Goal: Task Accomplishment & Management: Complete application form

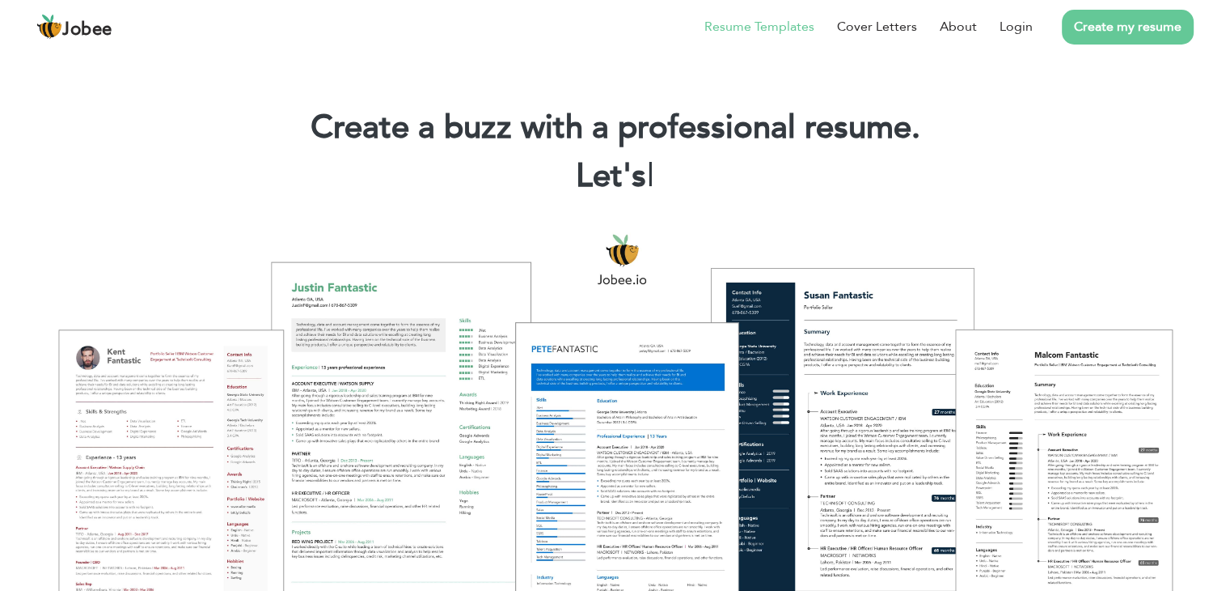
click at [762, 26] on link "Resume Templates" at bounding box center [760, 26] width 110 height 19
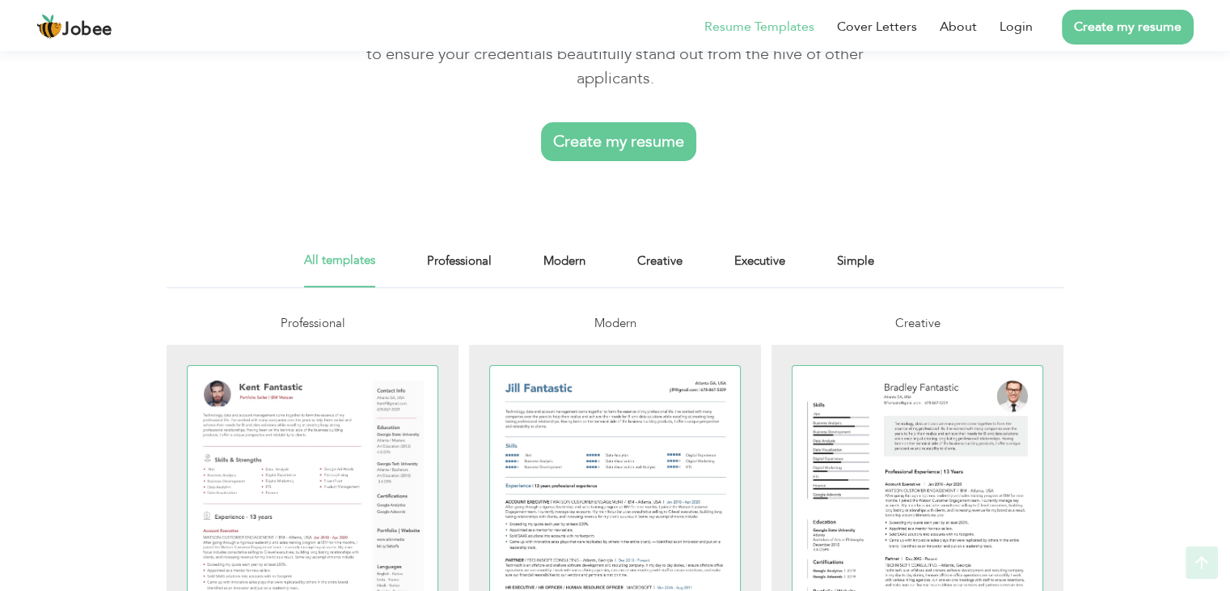
scroll to position [141, 0]
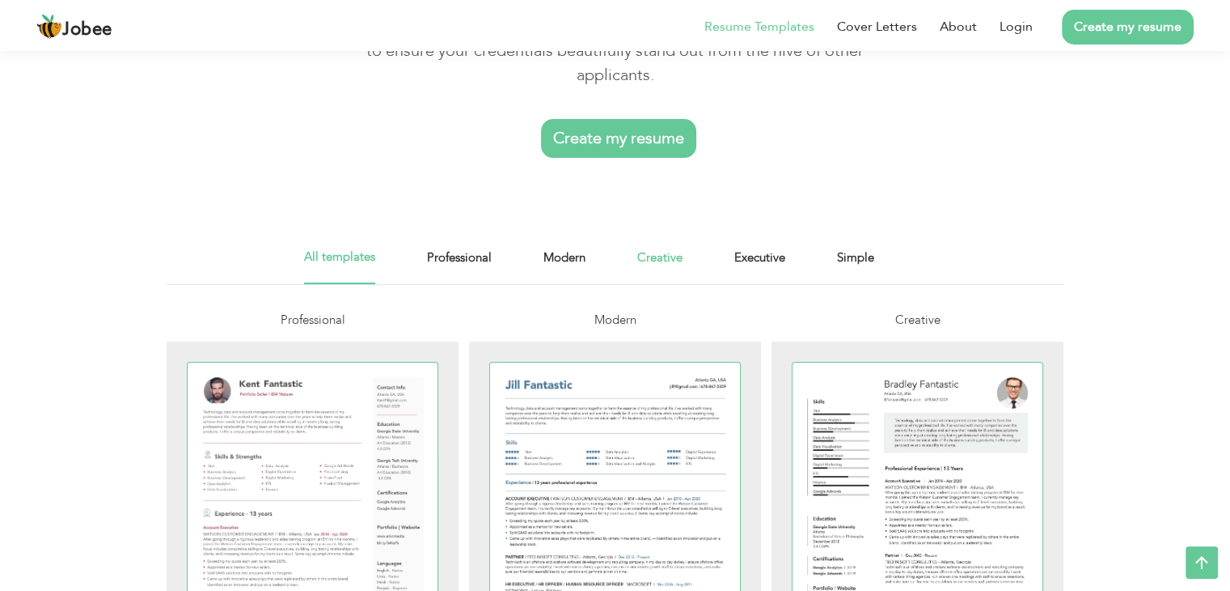
click at [654, 256] on link "Creative" at bounding box center [659, 266] width 45 height 36
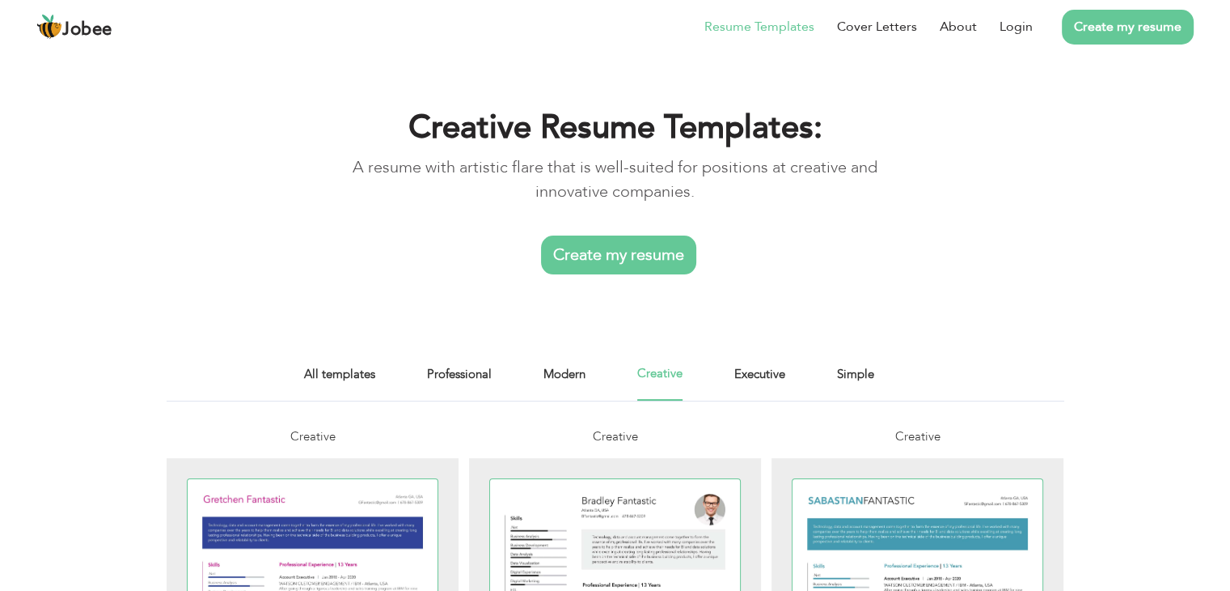
click at [72, 27] on span "Jobee" at bounding box center [87, 30] width 50 height 18
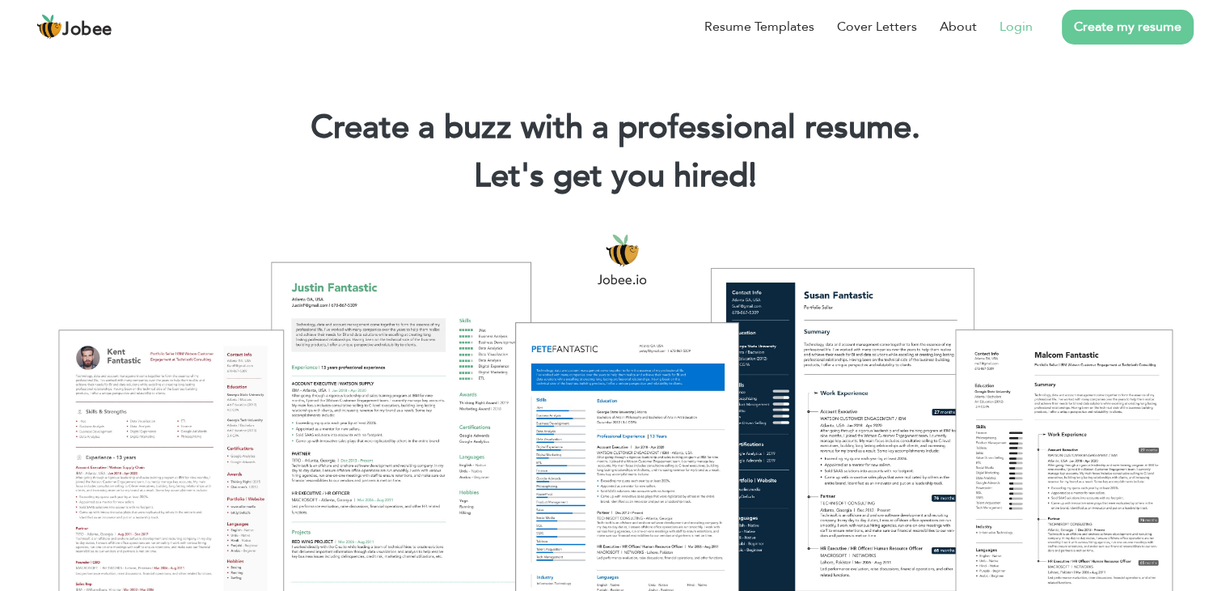
click at [1018, 28] on link "Login" at bounding box center [1016, 26] width 33 height 19
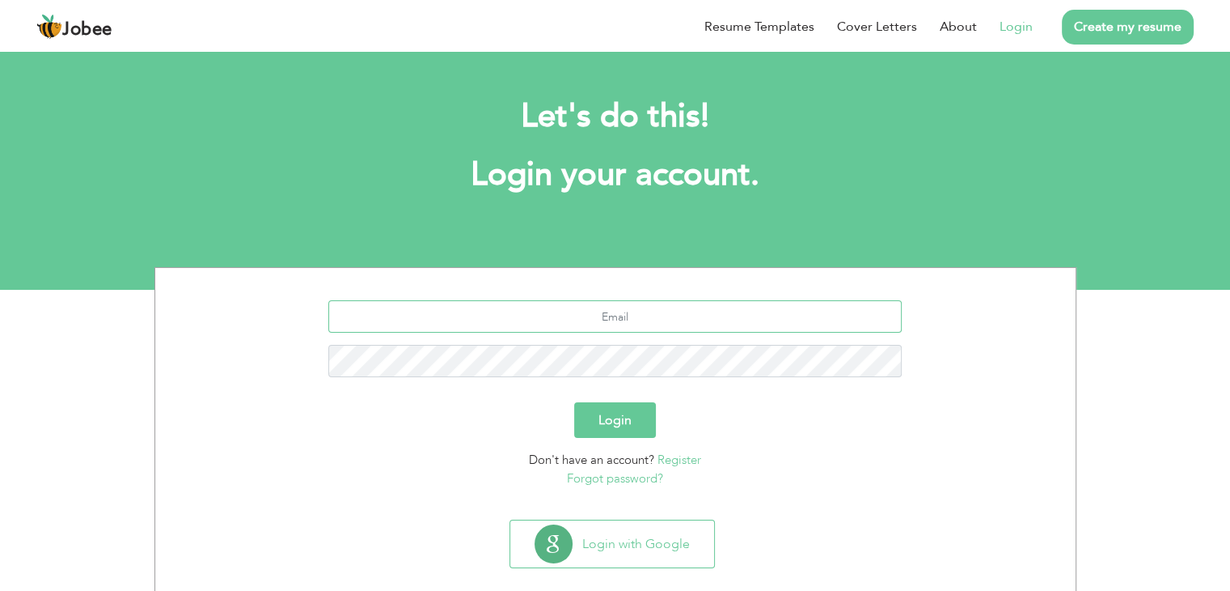
click at [654, 320] on input "text" at bounding box center [615, 316] width 574 height 32
type input "[EMAIL_ADDRESS][DOMAIN_NAME]"
click at [574, 402] on button "Login" at bounding box center [615, 420] width 82 height 36
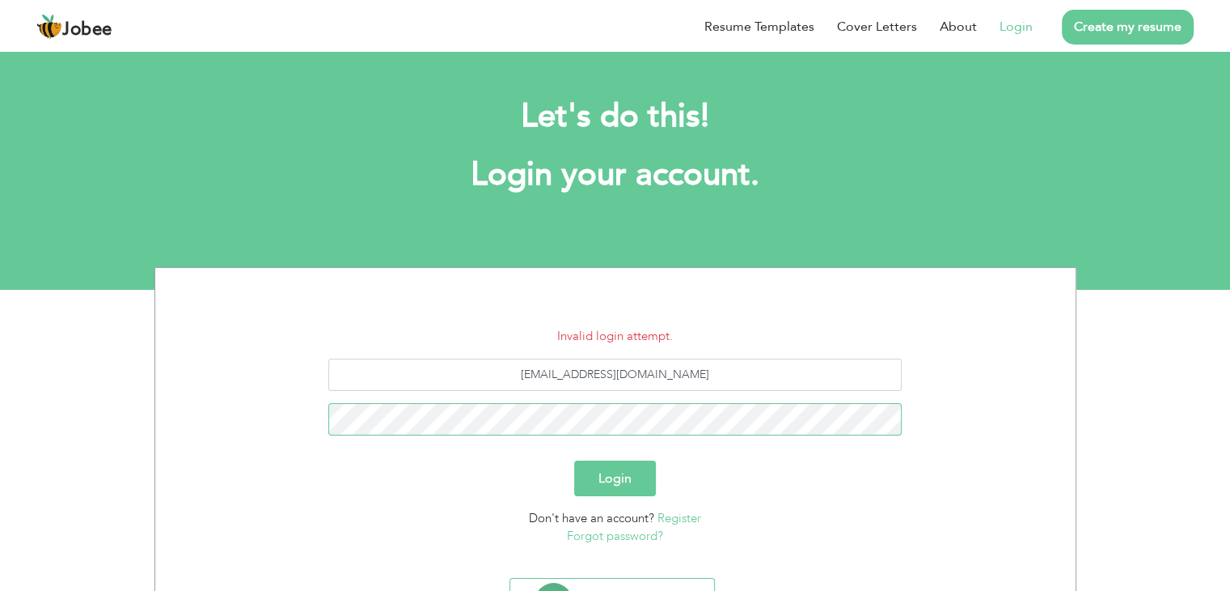
click at [574, 460] on button "Login" at bounding box center [615, 478] width 82 height 36
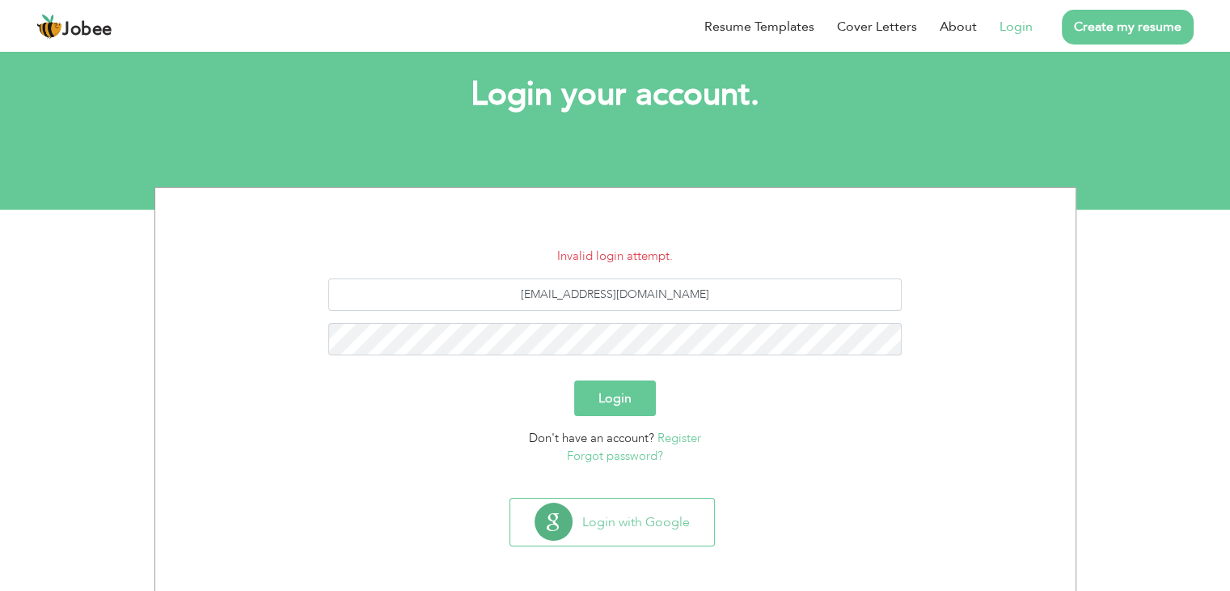
scroll to position [81, 0]
click at [614, 462] on link "Forgot password?" at bounding box center [615, 455] width 96 height 16
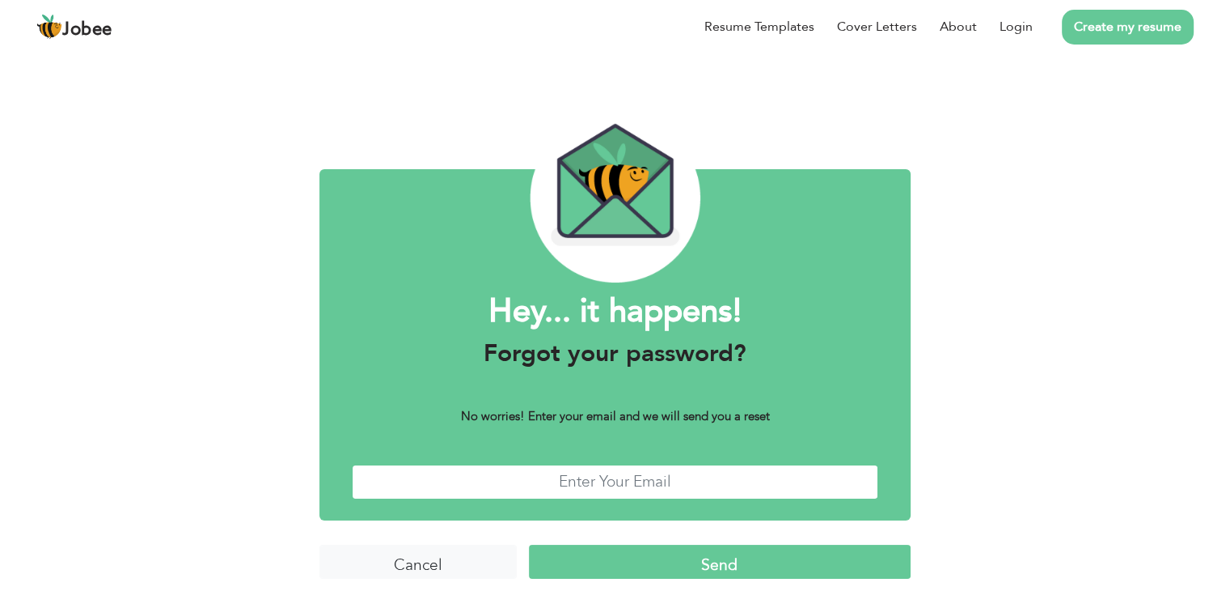
click at [701, 481] on input "text" at bounding box center [615, 481] width 527 height 35
type input "toora374@gmail.com"
click at [760, 573] on input "Send" at bounding box center [720, 561] width 382 height 35
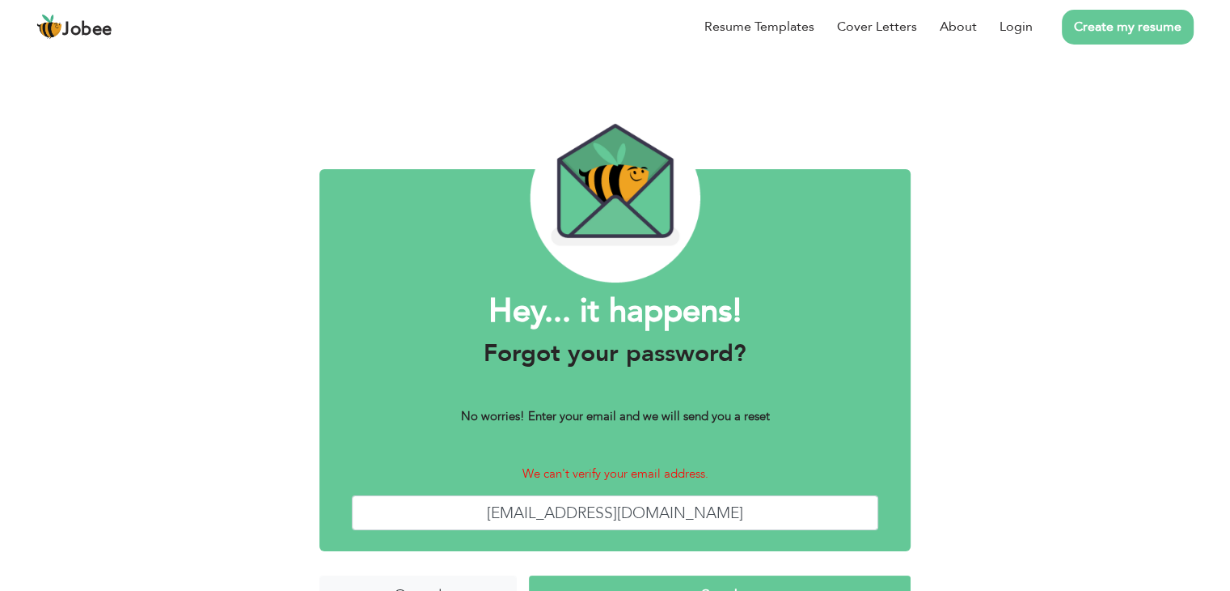
scroll to position [44, 0]
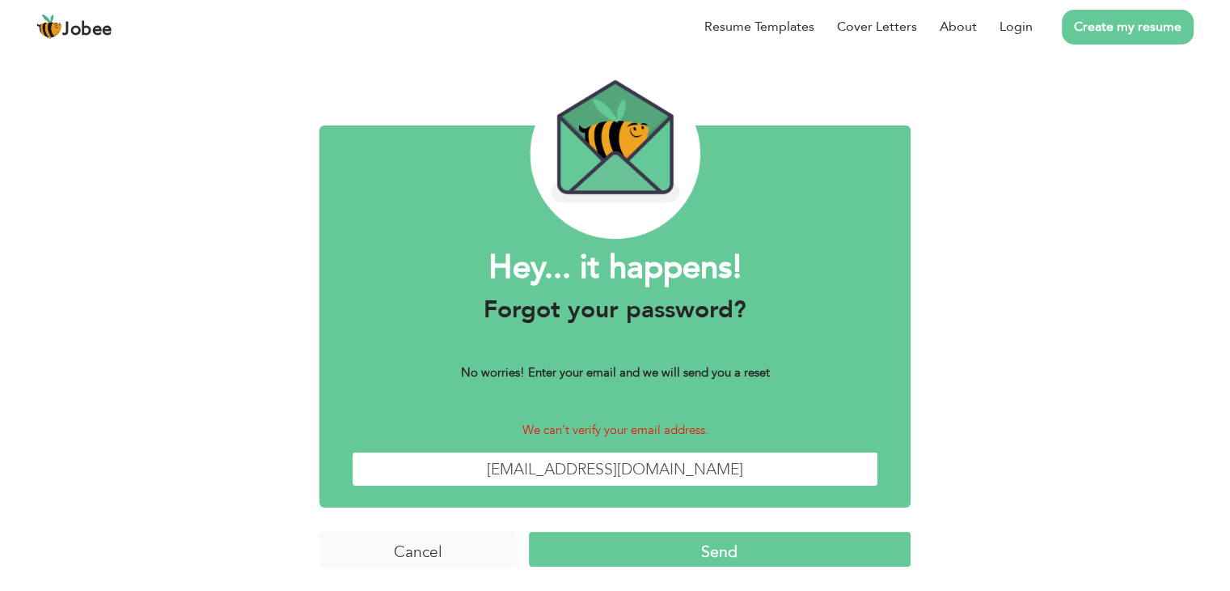
click at [702, 463] on input "toora374@gmail.com" at bounding box center [615, 468] width 527 height 35
type input "t"
type input "muasad4478@gmail.com"
click at [404, 539] on input "Cancel" at bounding box center [418, 548] width 197 height 35
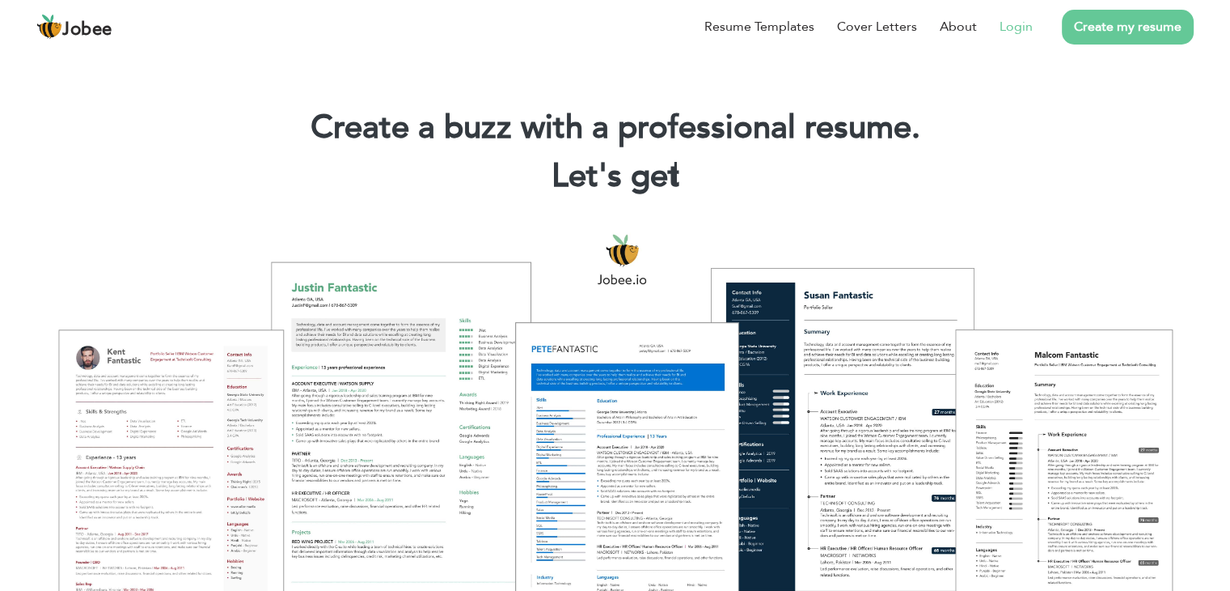
click at [1011, 24] on link "Login" at bounding box center [1016, 26] width 33 height 19
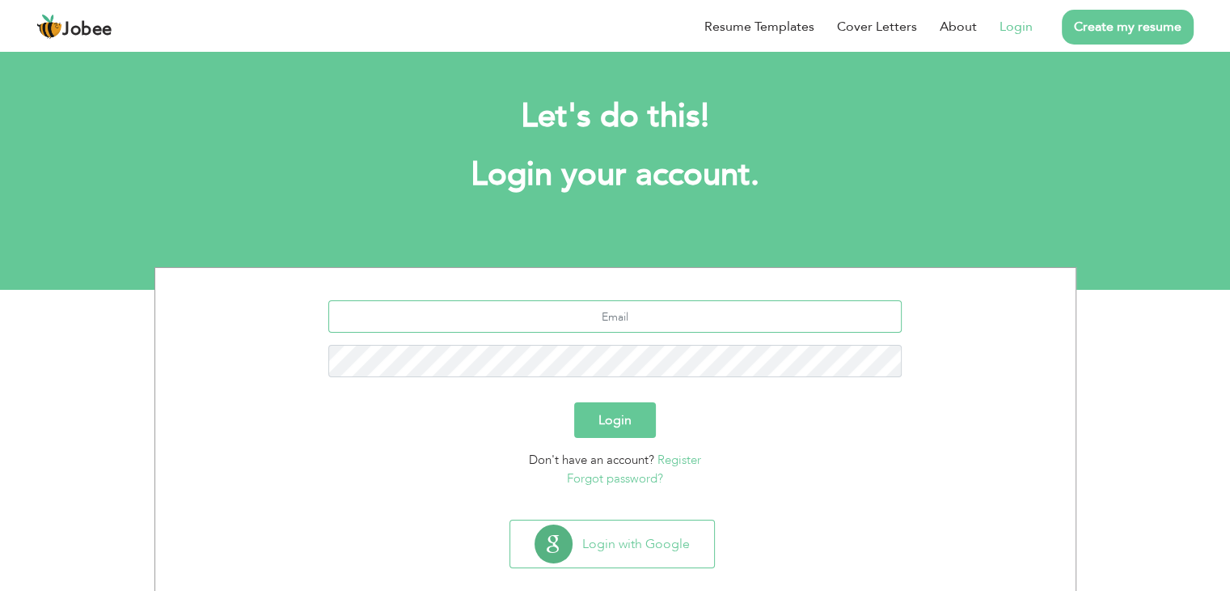
click at [686, 327] on input "text" at bounding box center [615, 316] width 574 height 32
type input "muasad4478@gmail.com"
click at [574, 402] on button "Login" at bounding box center [615, 420] width 82 height 36
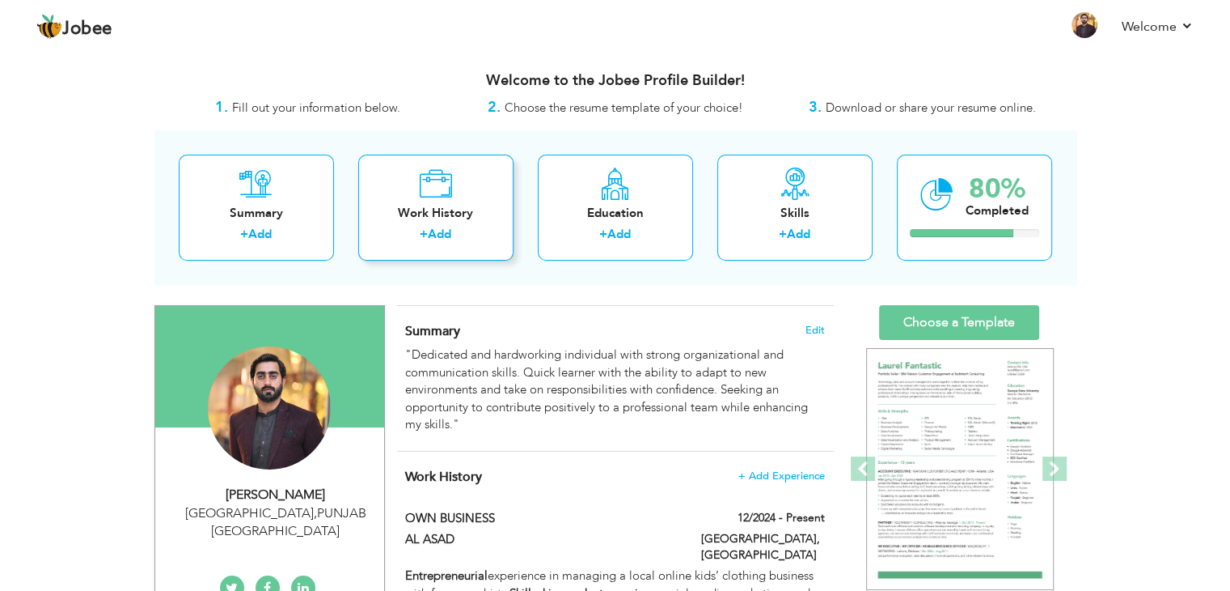
click at [457, 200] on div "Work History + Add" at bounding box center [435, 208] width 155 height 106
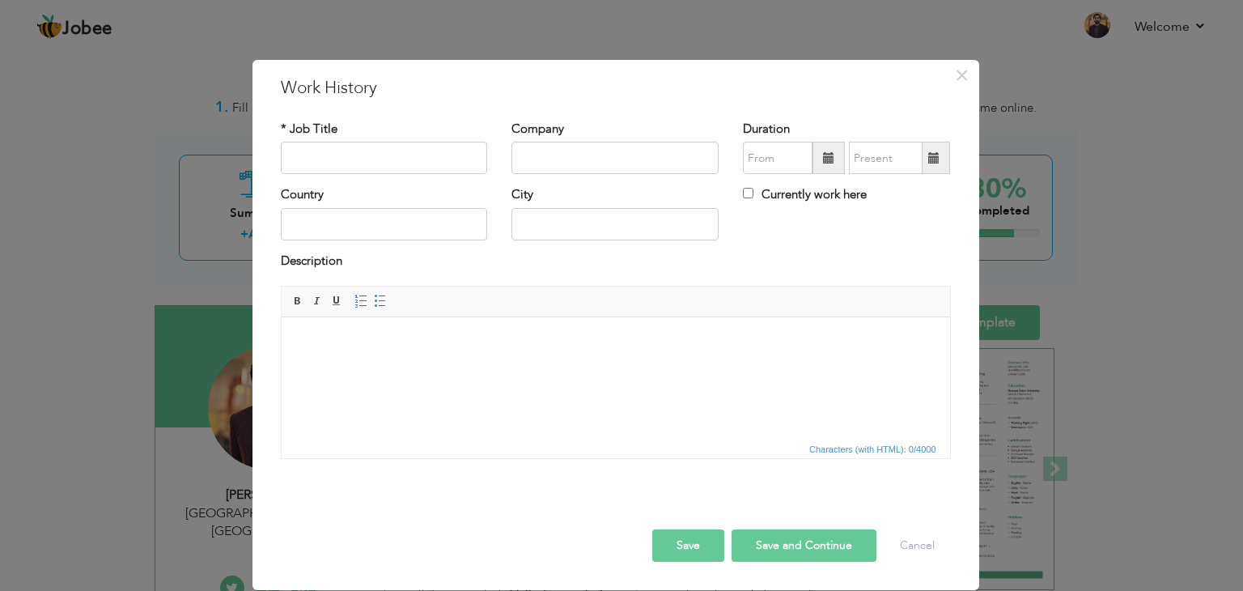
click at [806, 445] on span "Characters (with HTML): 0/4000" at bounding box center [872, 449] width 133 height 15
click at [955, 74] on span "×" at bounding box center [962, 75] width 14 height 29
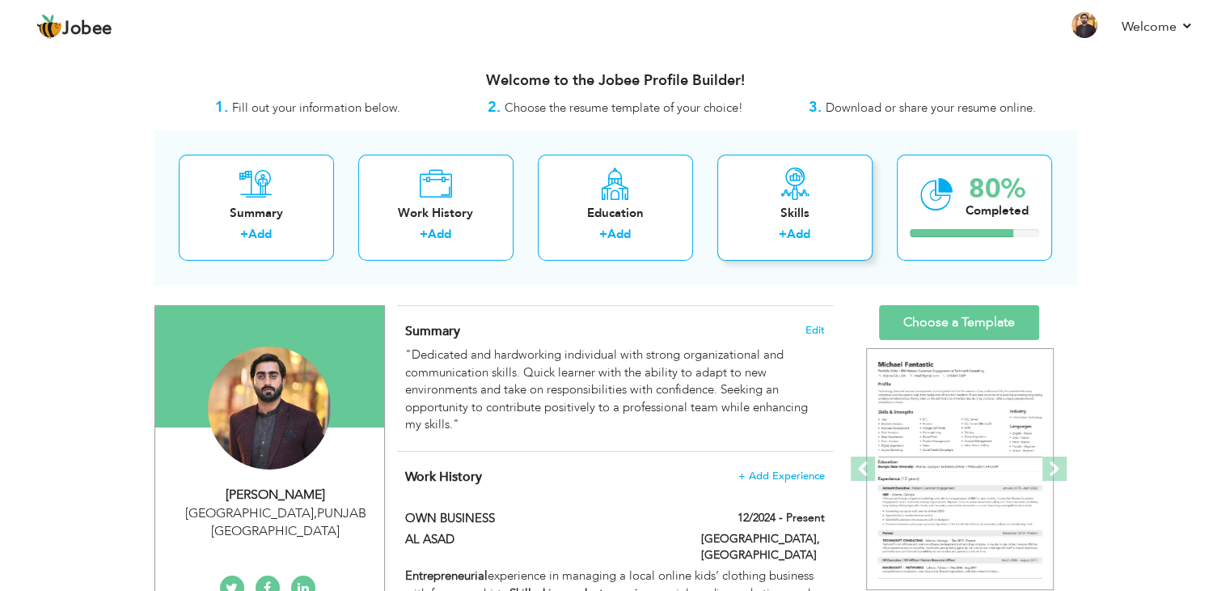
click at [802, 210] on div "Skills" at bounding box center [794, 213] width 129 height 17
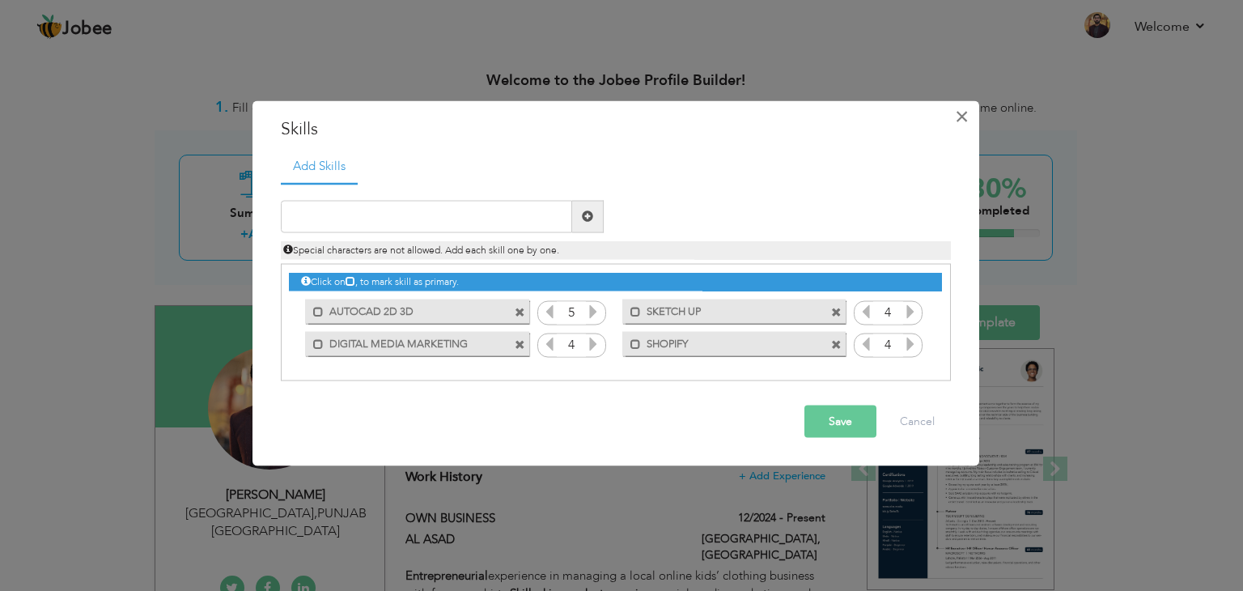
click at [968, 121] on button "×" at bounding box center [962, 117] width 26 height 26
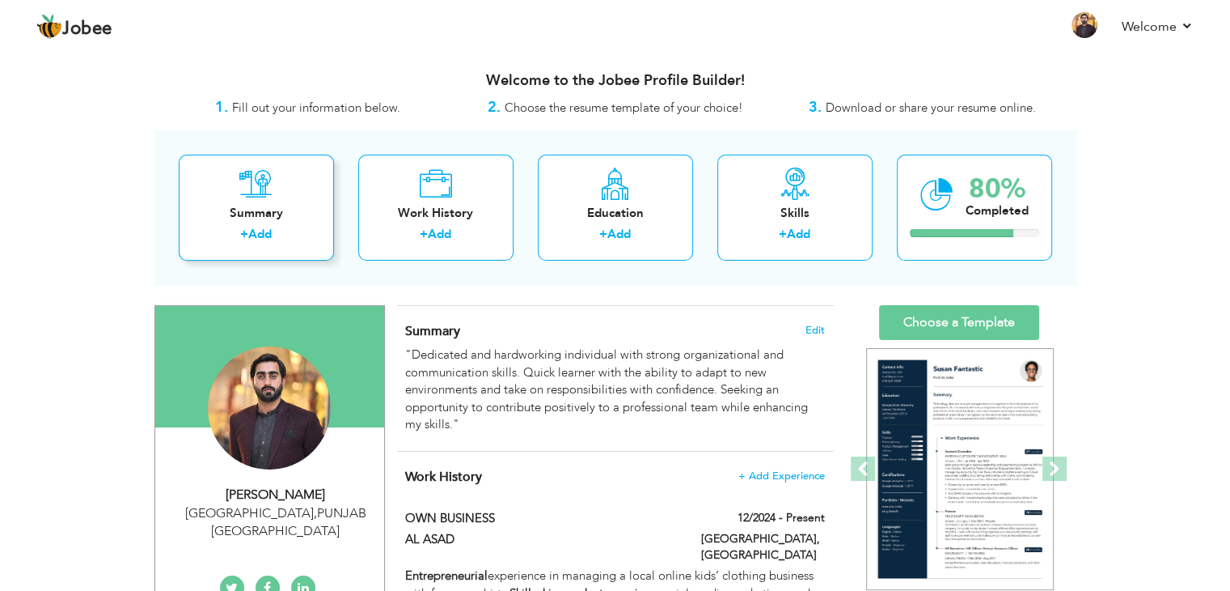
click at [256, 236] on link "Add" at bounding box center [259, 234] width 23 height 16
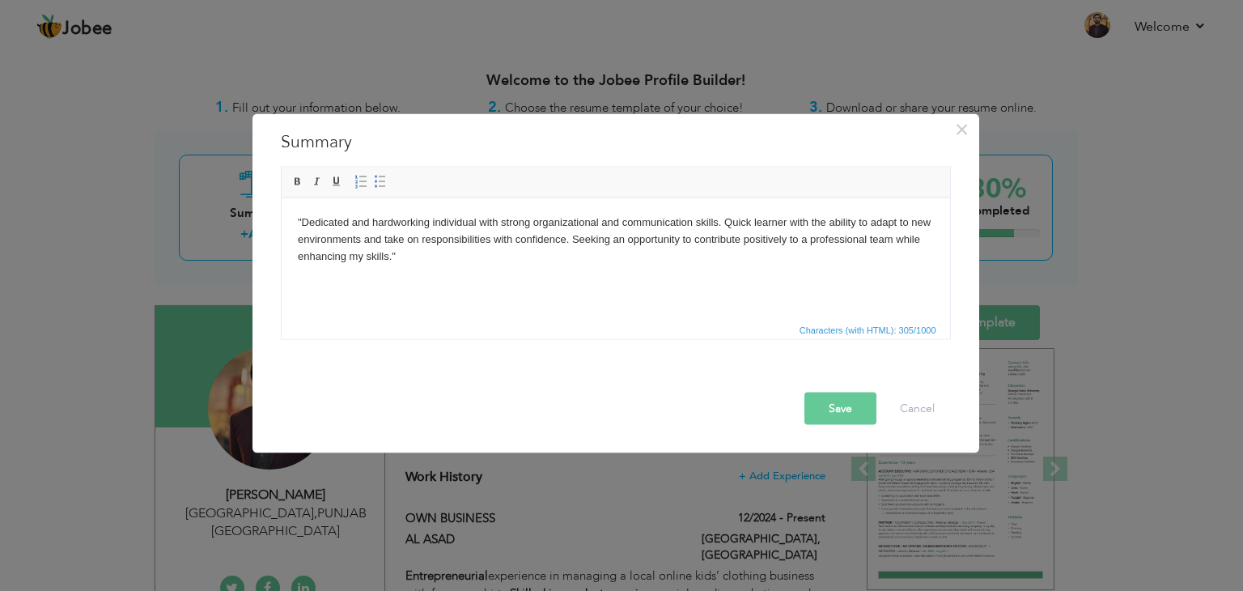
click at [839, 412] on button "Save" at bounding box center [840, 408] width 72 height 32
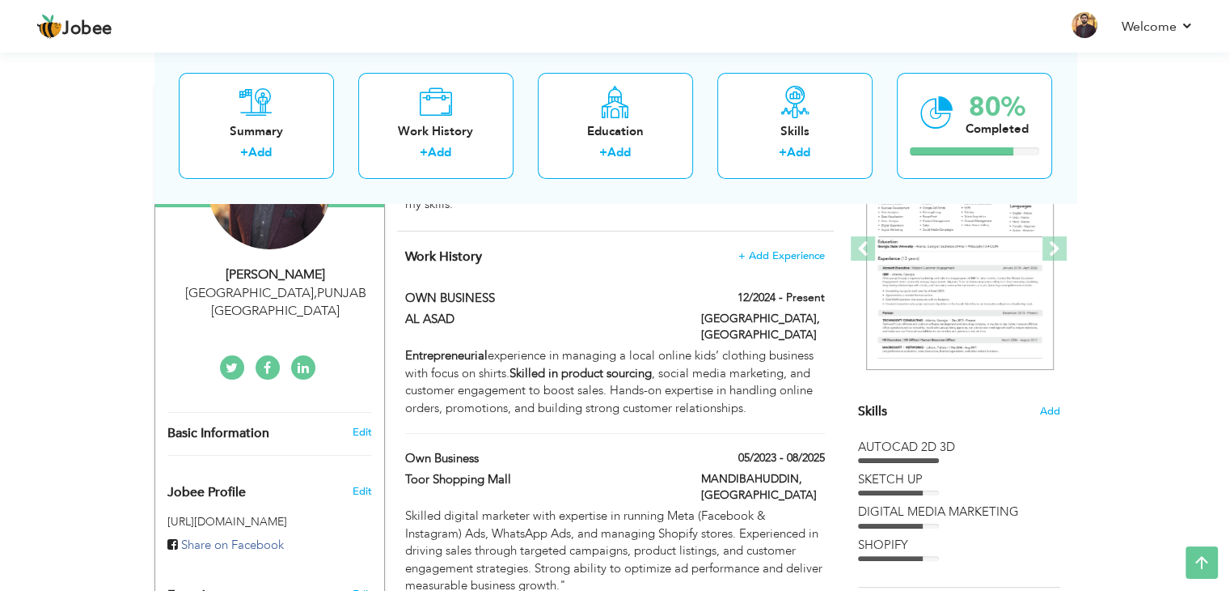
scroll to position [202, 0]
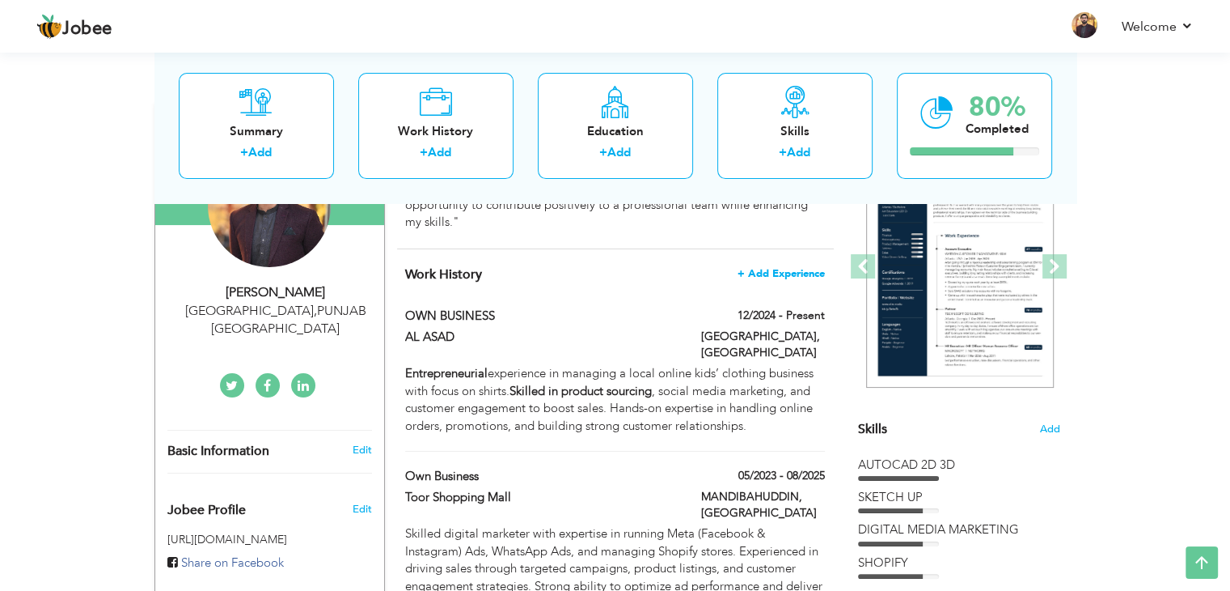
click at [770, 273] on span "+ Add Experience" at bounding box center [781, 273] width 87 height 11
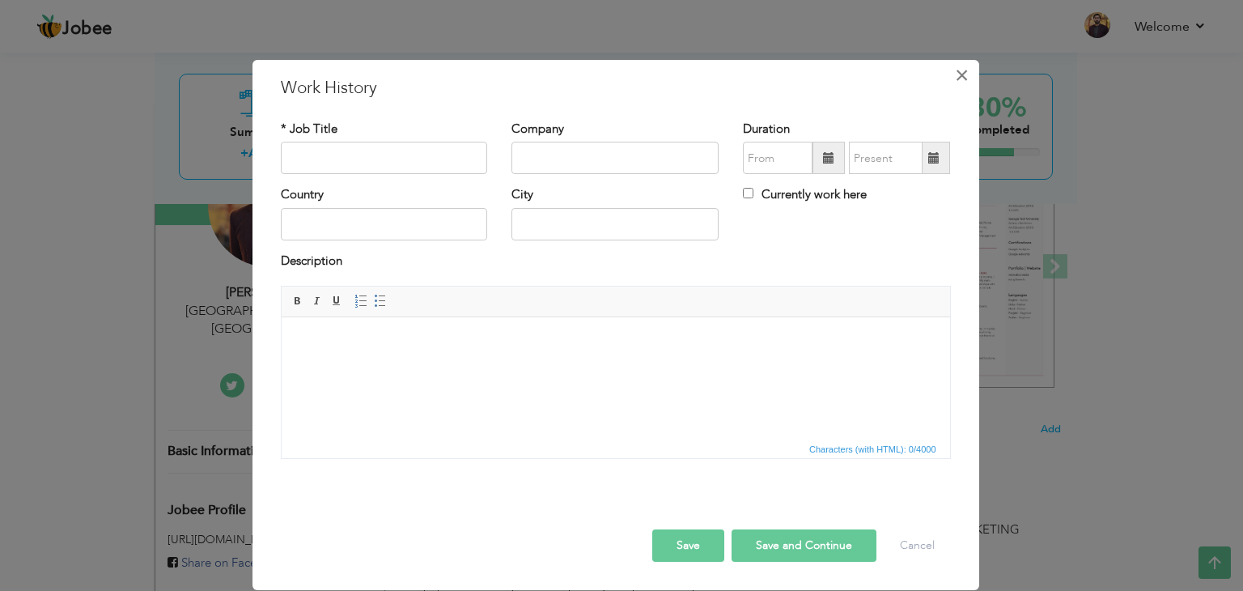
click at [958, 74] on span "×" at bounding box center [962, 75] width 14 height 29
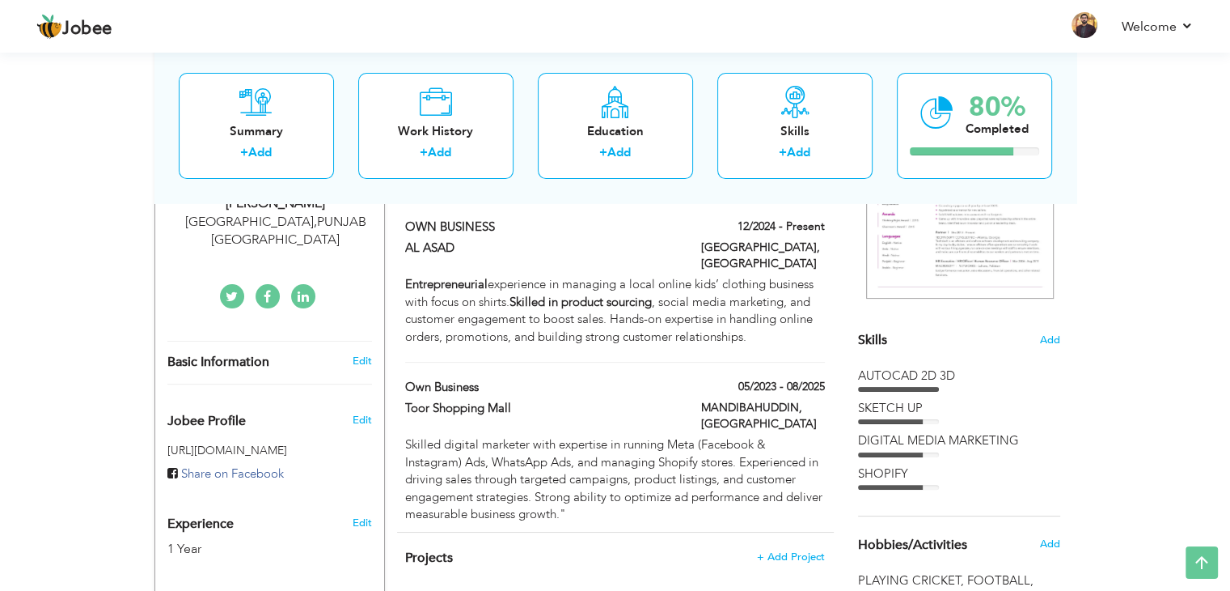
scroll to position [227, 0]
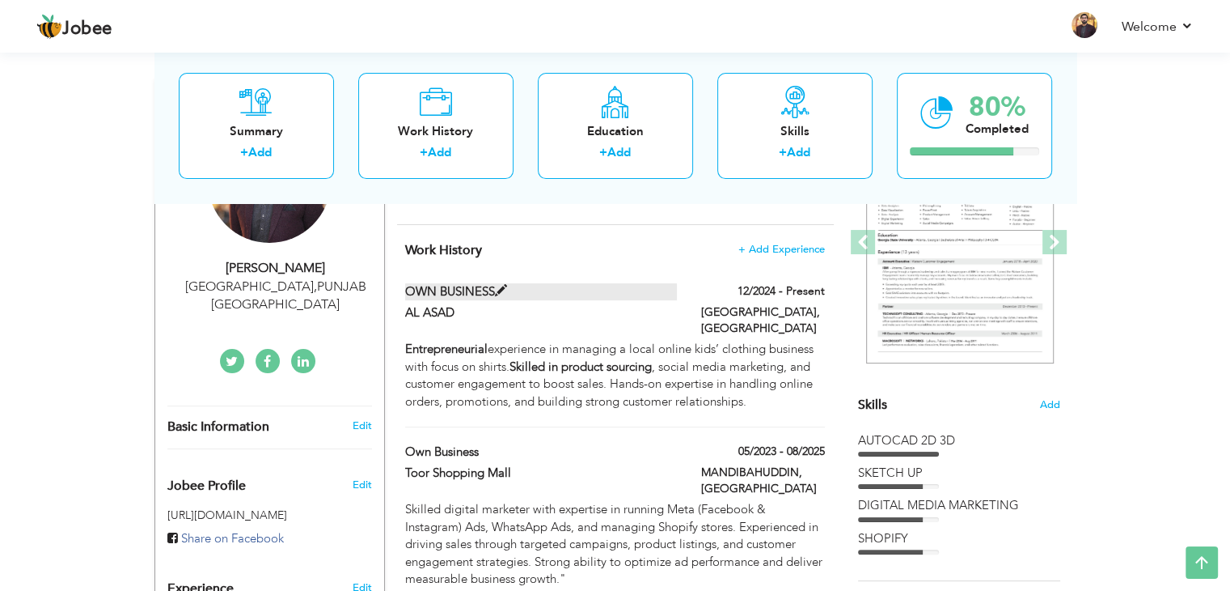
click at [503, 292] on span at bounding box center [501, 291] width 12 height 12
type input "OWN BUSINESS"
type input "AL ASAD"
type input "12/2024"
type input "[GEOGRAPHIC_DATA]"
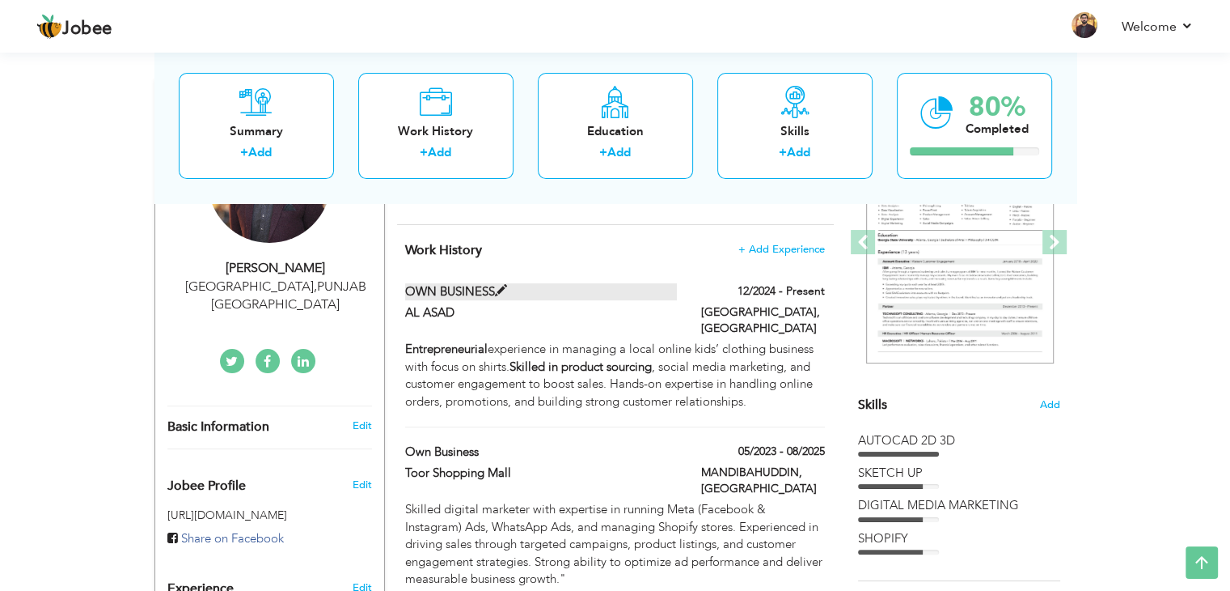
type input "[GEOGRAPHIC_DATA]"
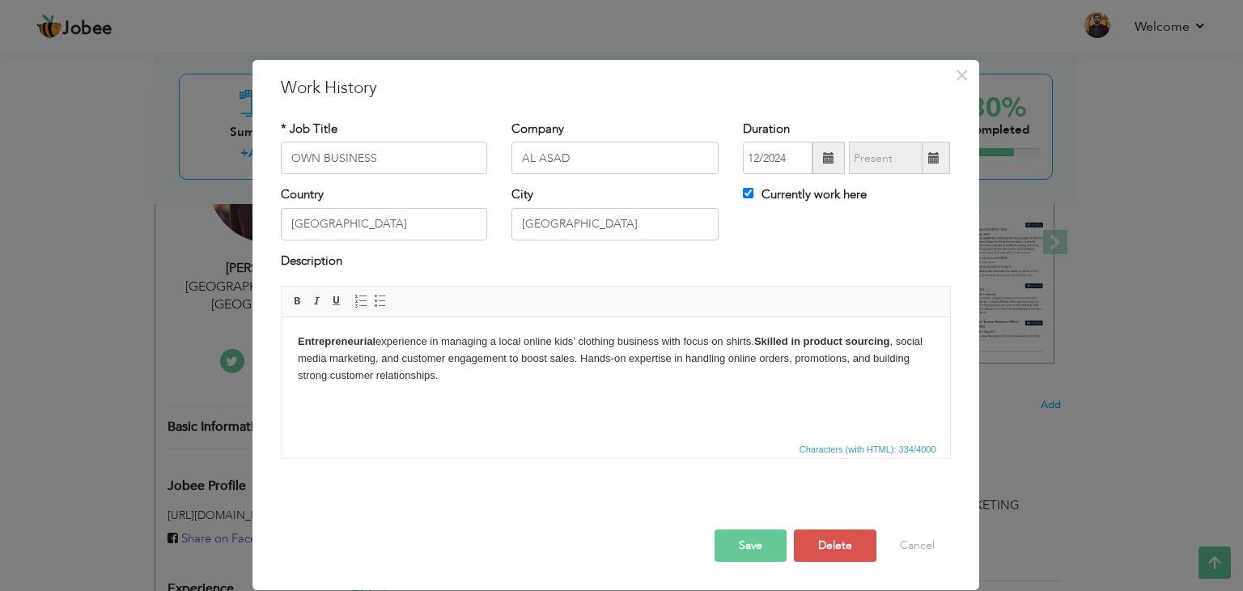
click at [928, 162] on span at bounding box center [933, 157] width 11 height 11
click at [739, 193] on div "* Job Title OWN BUSINESS Company AL ASAD Duration 12/[GEOGRAPHIC_DATA]" at bounding box center [616, 295] width 694 height 375
click at [743, 193] on input "Currently work here" at bounding box center [748, 193] width 11 height 11
click at [955, 76] on span "×" at bounding box center [962, 75] width 14 height 29
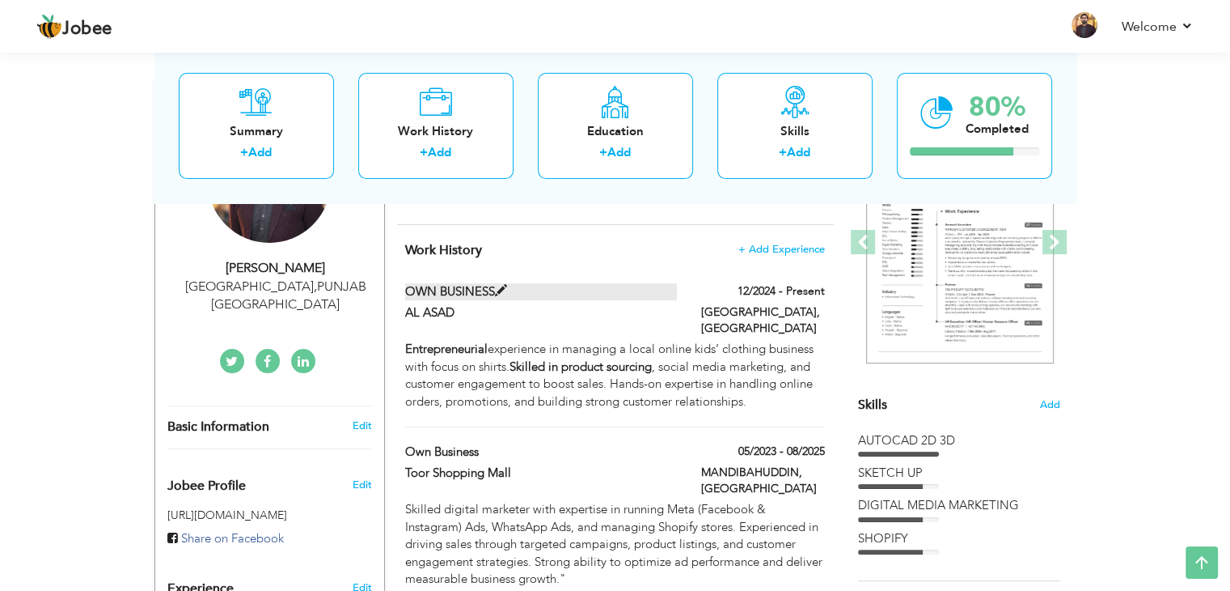
click at [497, 289] on span at bounding box center [501, 291] width 12 height 12
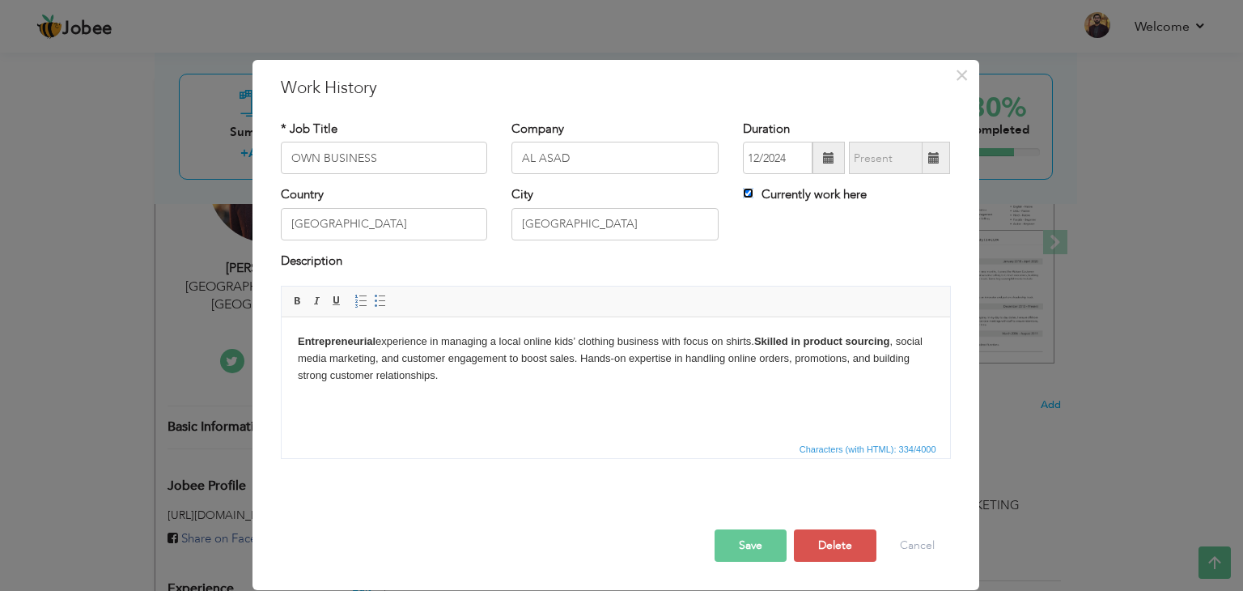
click at [743, 195] on input "Currently work here" at bounding box center [748, 193] width 11 height 11
checkbox input "false"
click at [925, 165] on span at bounding box center [934, 158] width 32 height 32
type input "09/2025"
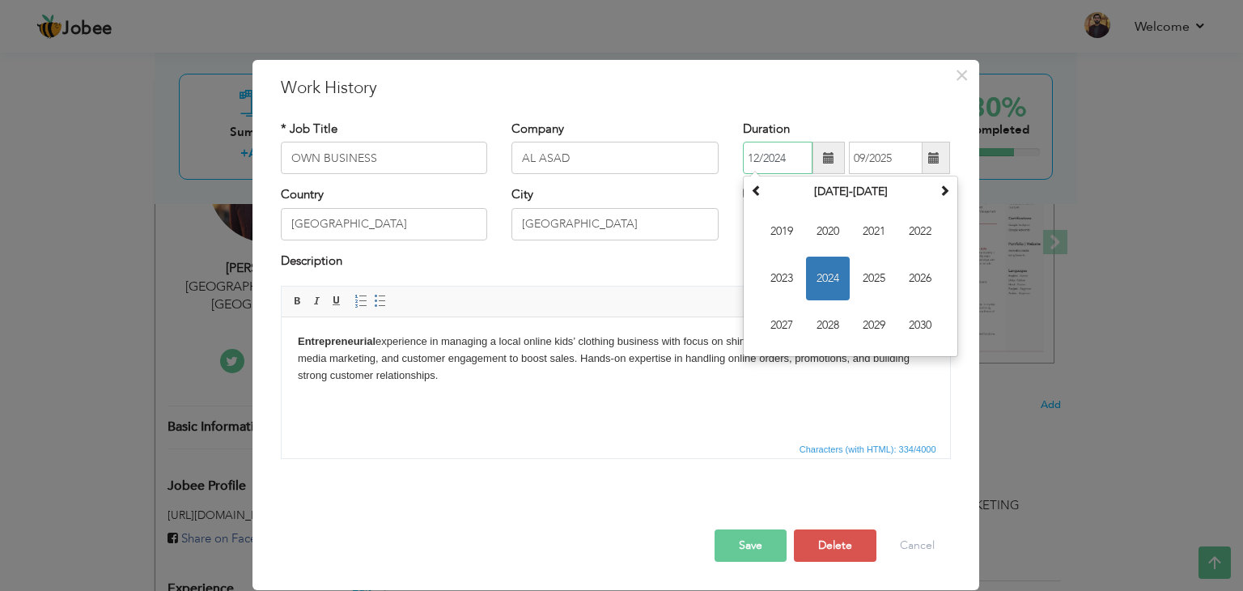
click at [777, 161] on input "12/2024" at bounding box center [778, 158] width 70 height 32
click at [824, 278] on span "2024" at bounding box center [828, 278] width 44 height 44
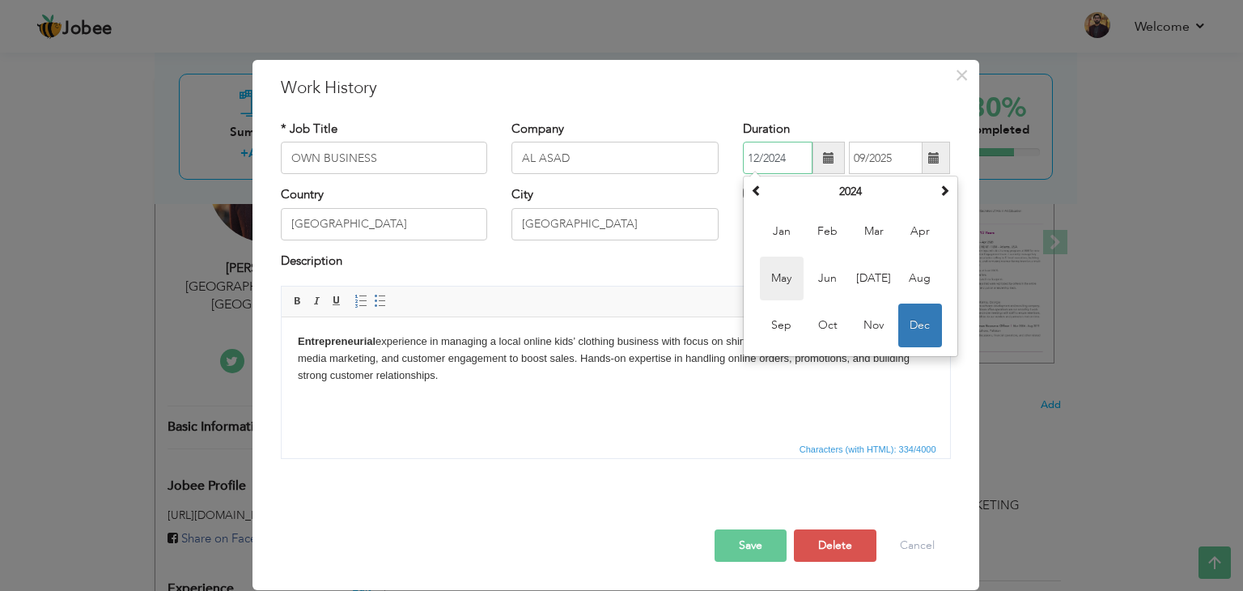
click at [785, 273] on span "May" at bounding box center [782, 278] width 44 height 44
type input "05/2024"
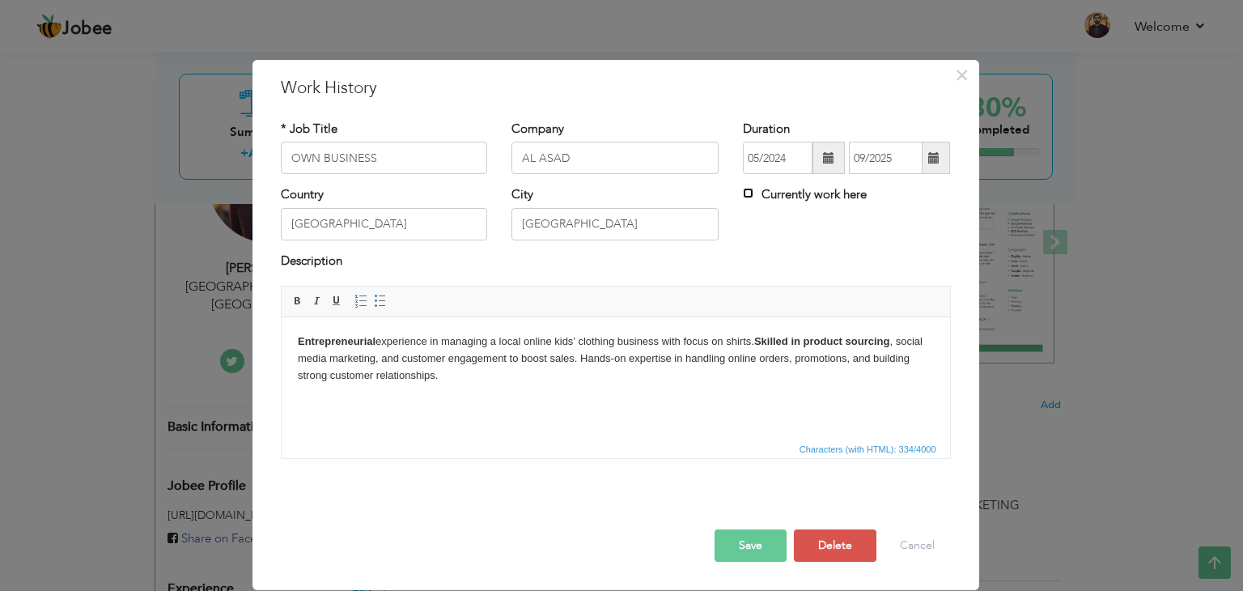
click at [743, 193] on input "Currently work here" at bounding box center [748, 193] width 11 height 11
checkbox input "true"
click at [757, 530] on button "Save" at bounding box center [750, 545] width 72 height 32
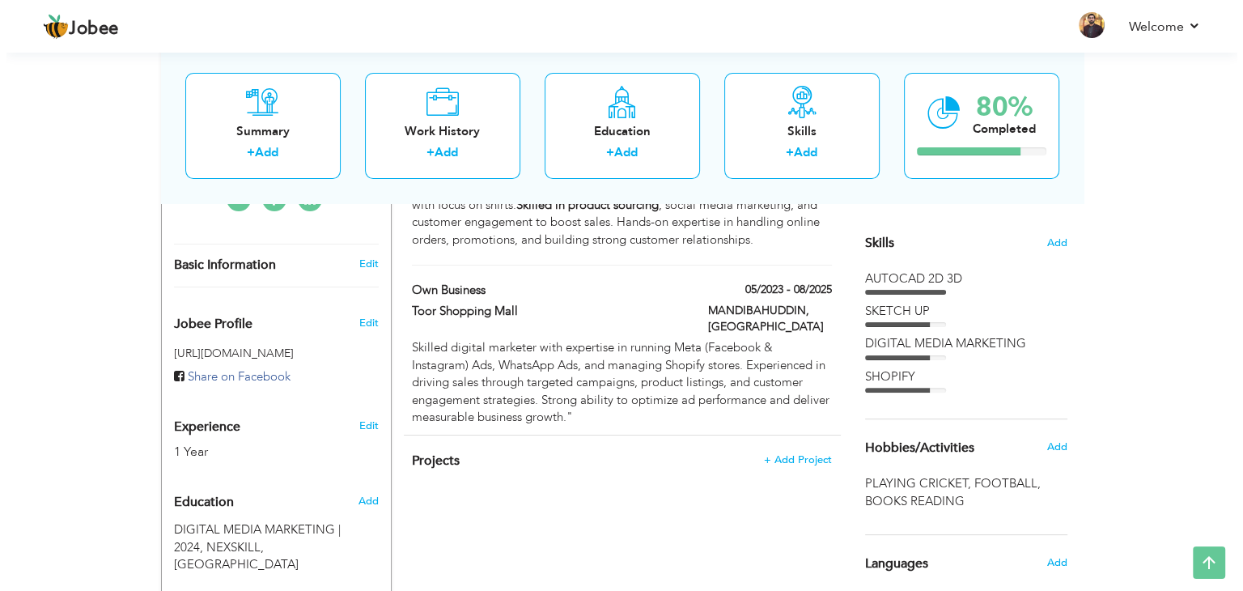
scroll to position [388, 0]
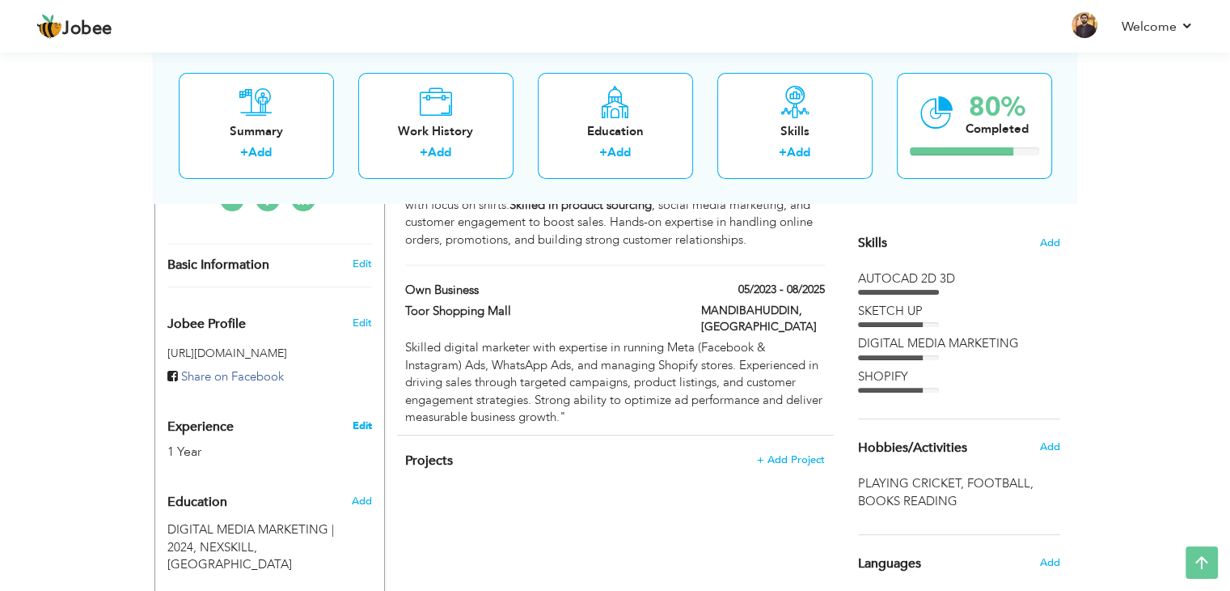
click at [360, 418] on link "Edit" at bounding box center [361, 425] width 19 height 15
type input "[DEMOGRAPHIC_DATA]"
type input "ASAD"
type input "03226237476"
select select "number:166"
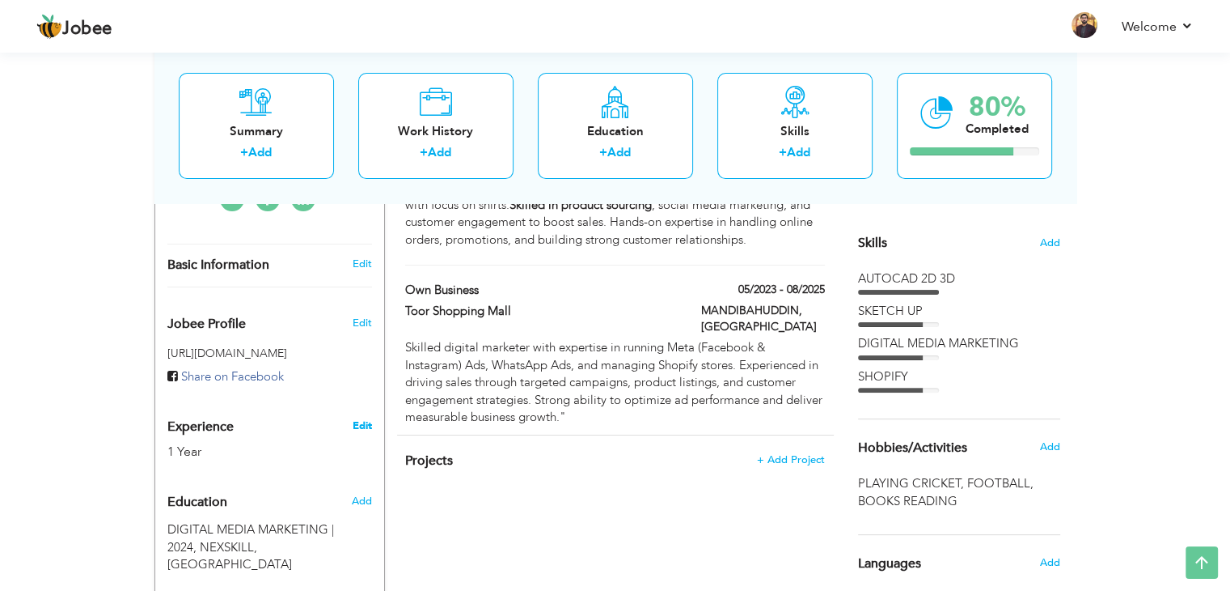
type input "[GEOGRAPHIC_DATA]"
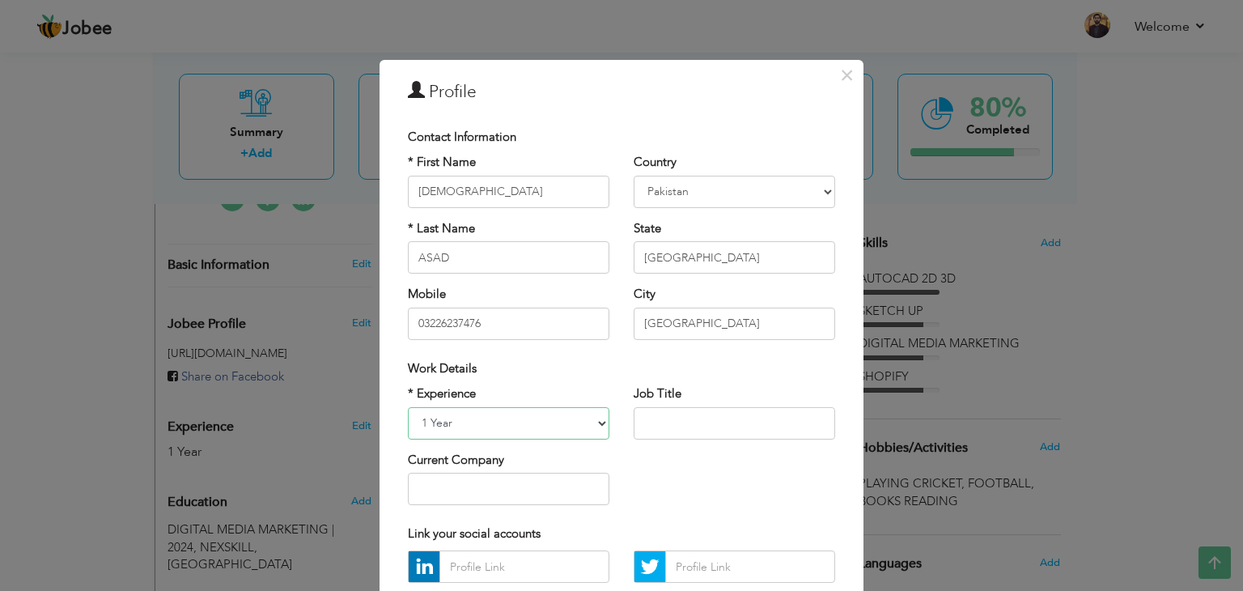
click at [550, 419] on select "Entry Level Less than 1 Year 1 Year 2 Years 3 Years 4 Years 5 Years 6 Years 7 Y…" at bounding box center [508, 423] width 201 height 32
select select "number:4"
click at [408, 407] on select "Entry Level Less than 1 Year 1 Year 2 Years 3 Years 4 Years 5 Years 6 Years 7 Y…" at bounding box center [508, 423] width 201 height 32
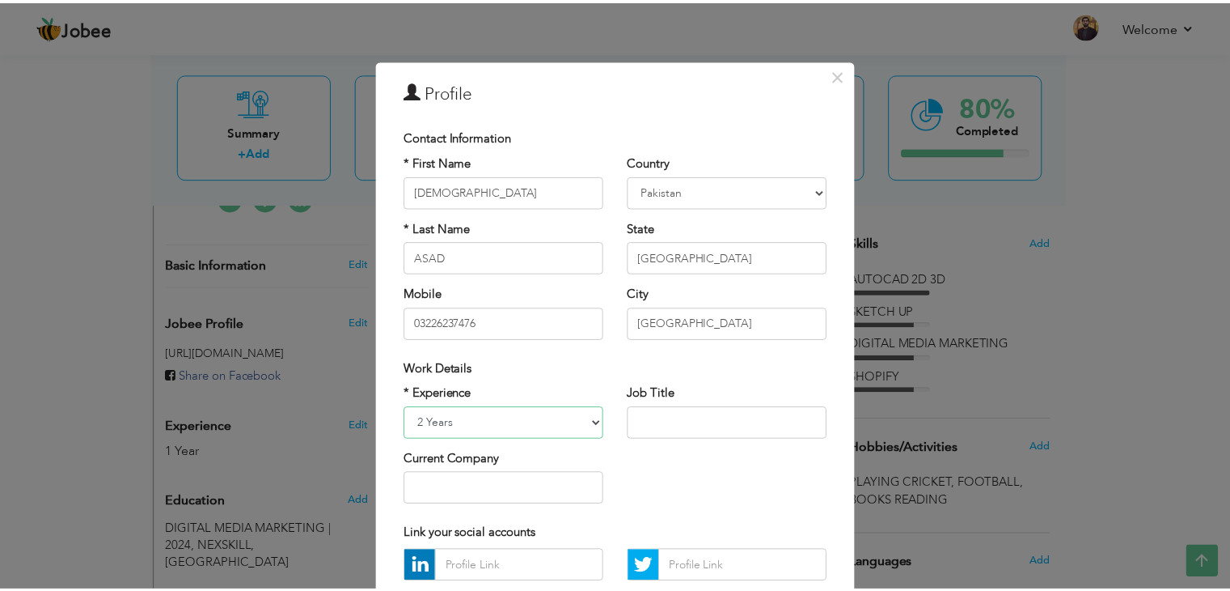
scroll to position [146, 0]
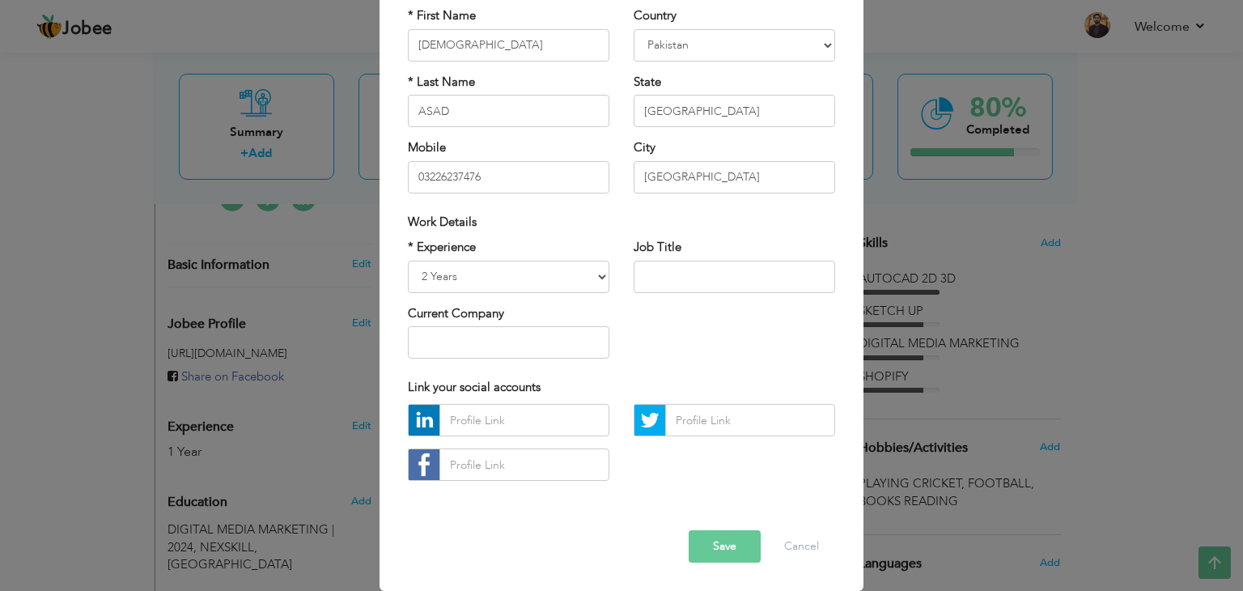
click at [706, 548] on button "Save" at bounding box center [724, 546] width 72 height 32
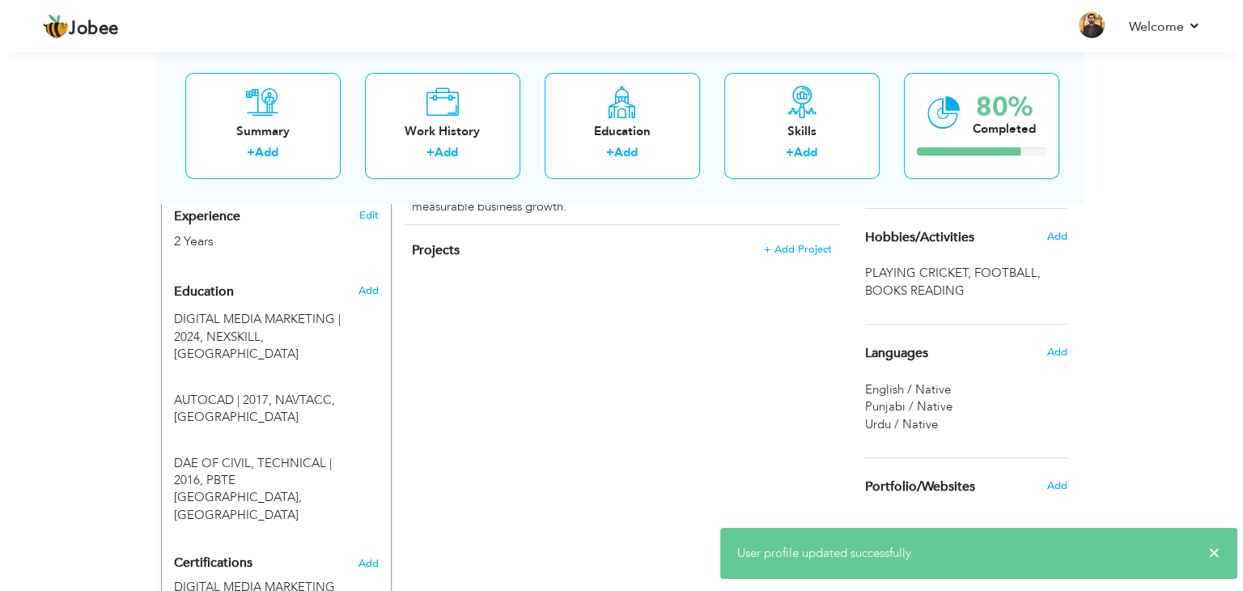
scroll to position [600, 0]
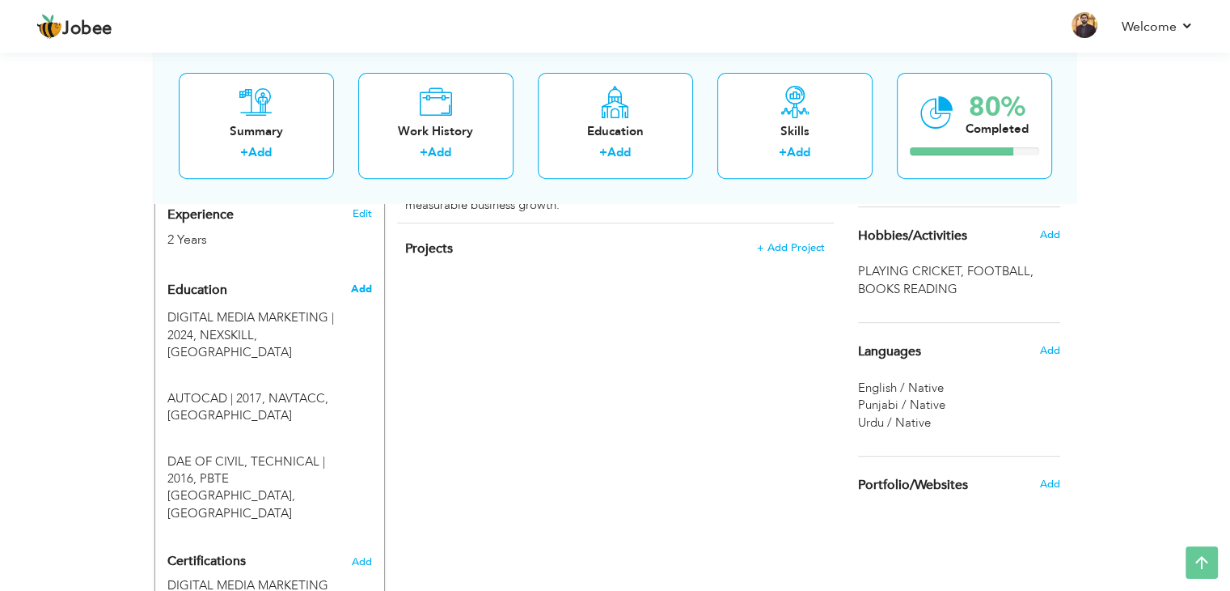
click at [353, 282] on span "Add" at bounding box center [360, 289] width 21 height 15
radio input "true"
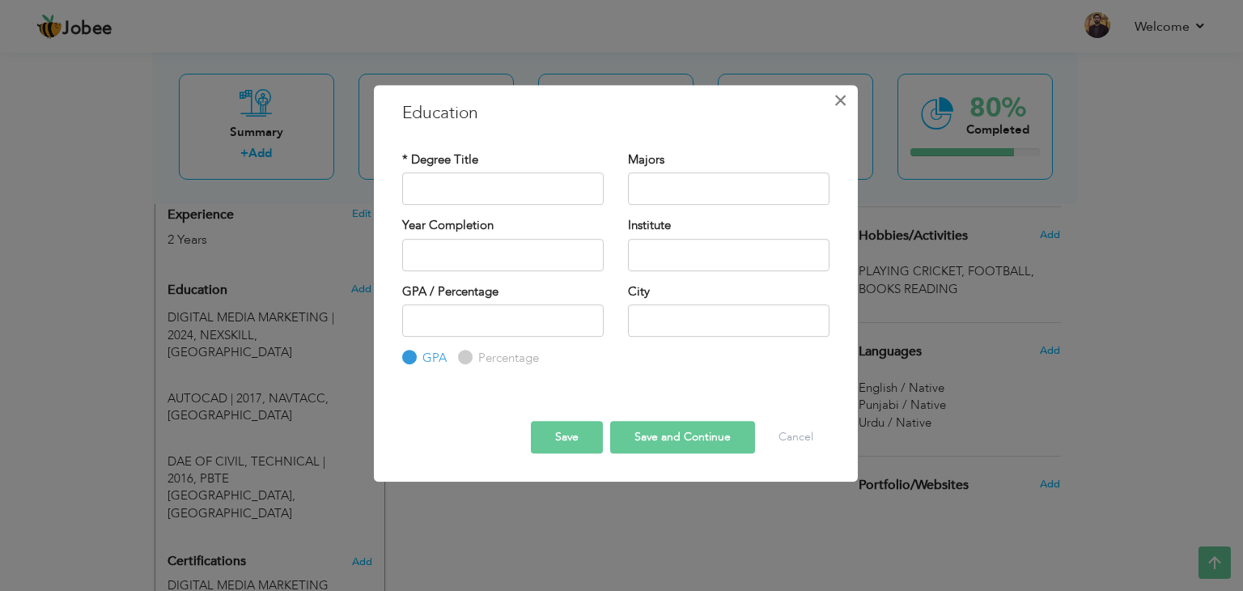
click at [841, 95] on span "×" at bounding box center [840, 100] width 14 height 29
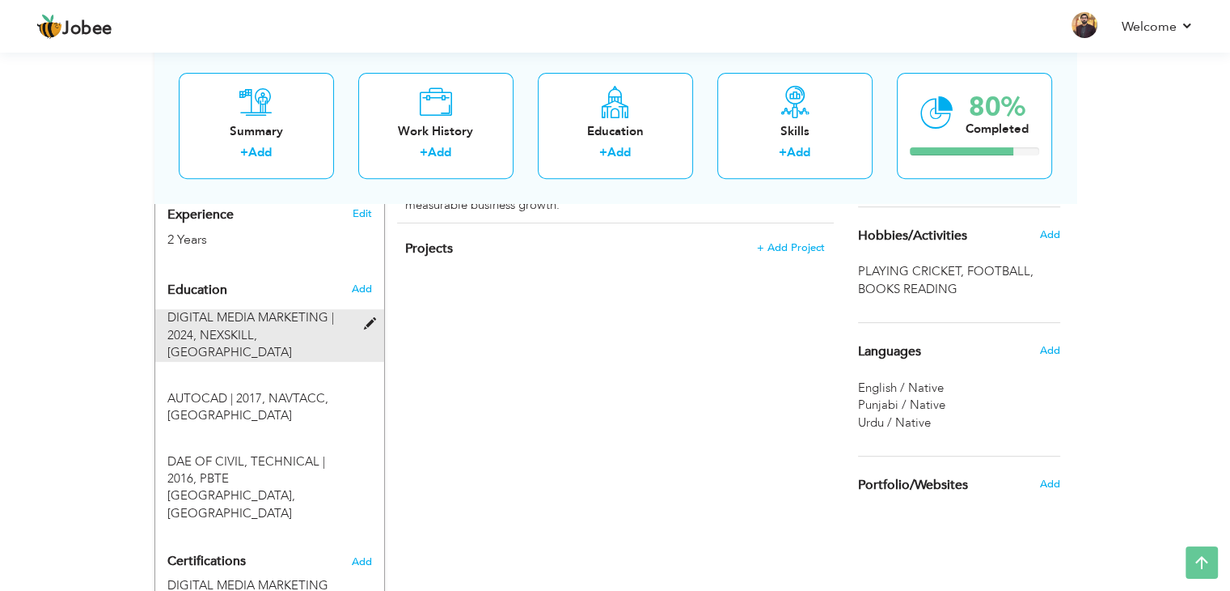
click at [369, 318] on span at bounding box center [373, 324] width 20 height 12
type input "DIGITAL MEDIA MARKETING"
type input "2024"
type input "NEXSKILL"
type input "80"
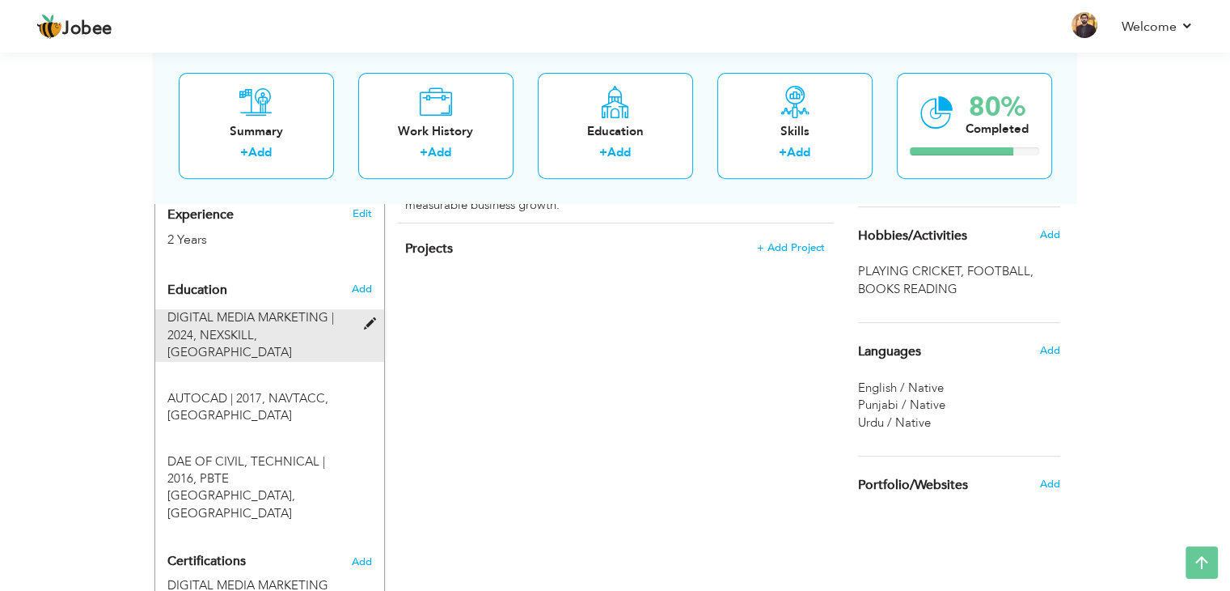
radio input "false"
radio input "true"
type input "[GEOGRAPHIC_DATA]"
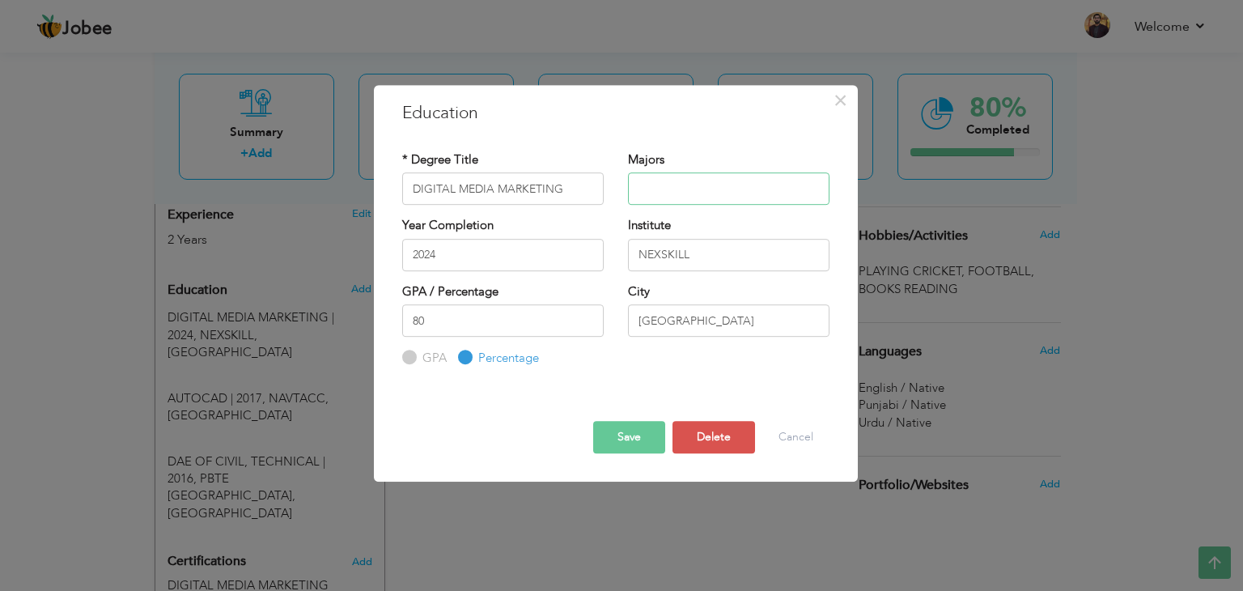
click at [694, 191] on input "text" at bounding box center [728, 188] width 201 height 32
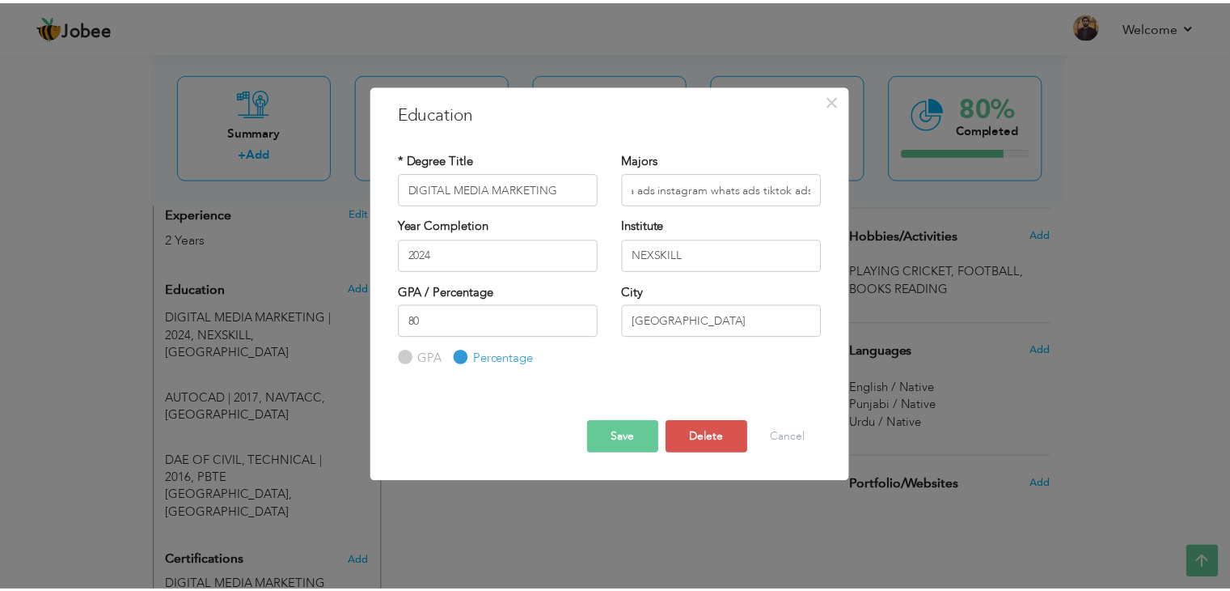
scroll to position [0, 0]
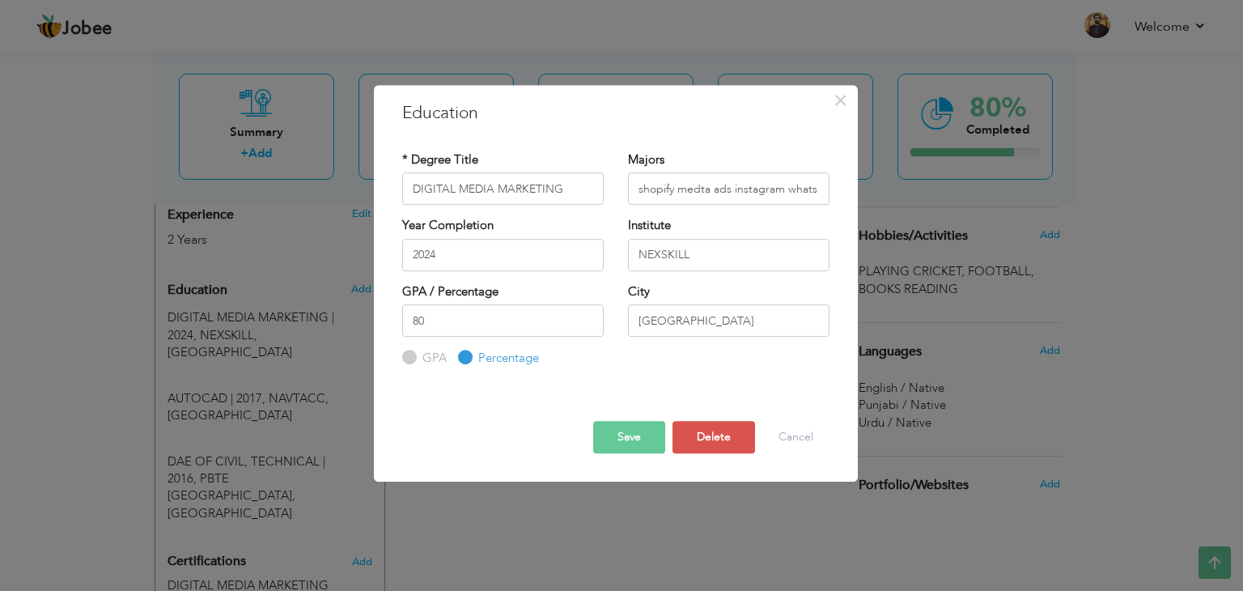
click at [612, 438] on button "Save" at bounding box center [629, 437] width 72 height 32
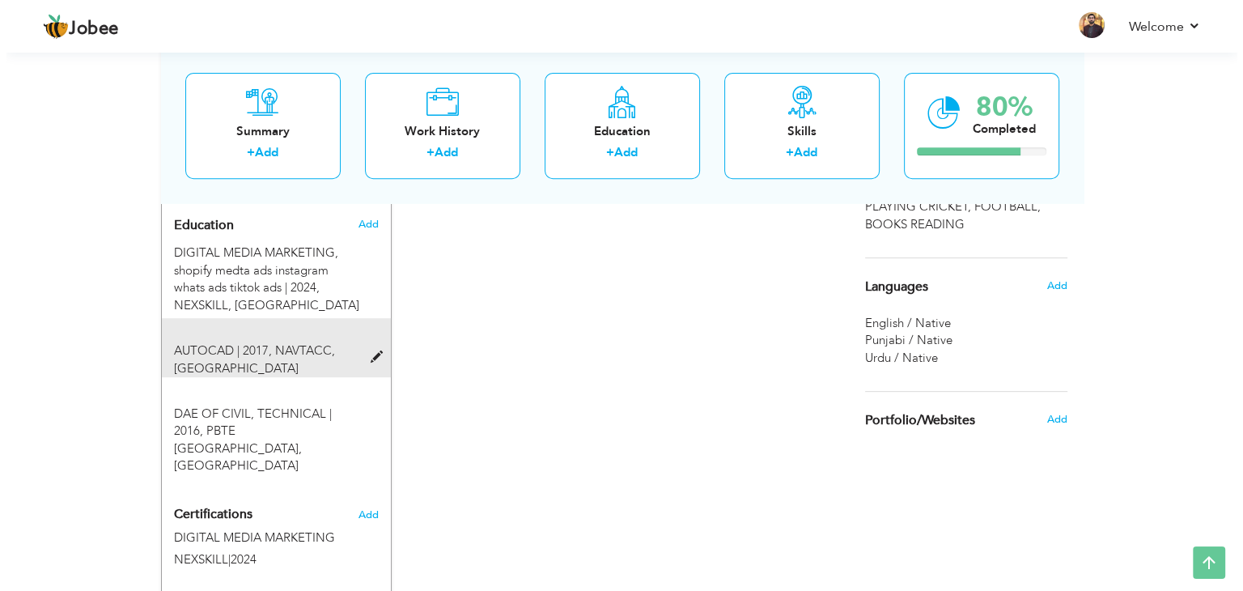
scroll to position [657, 0]
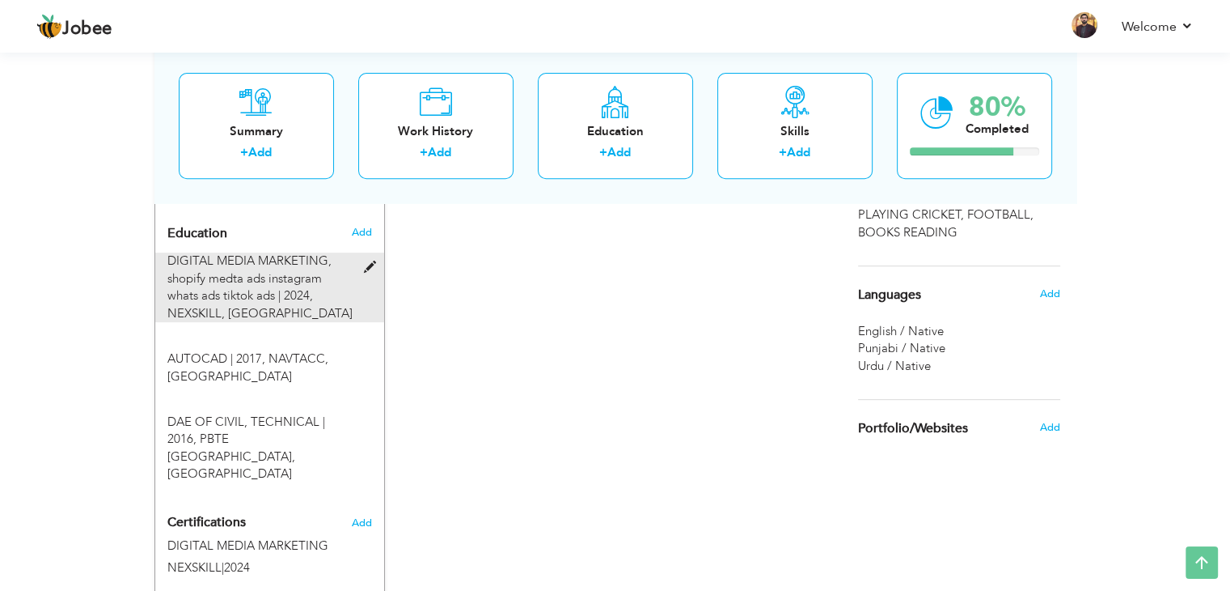
click at [367, 261] on span at bounding box center [373, 267] width 20 height 12
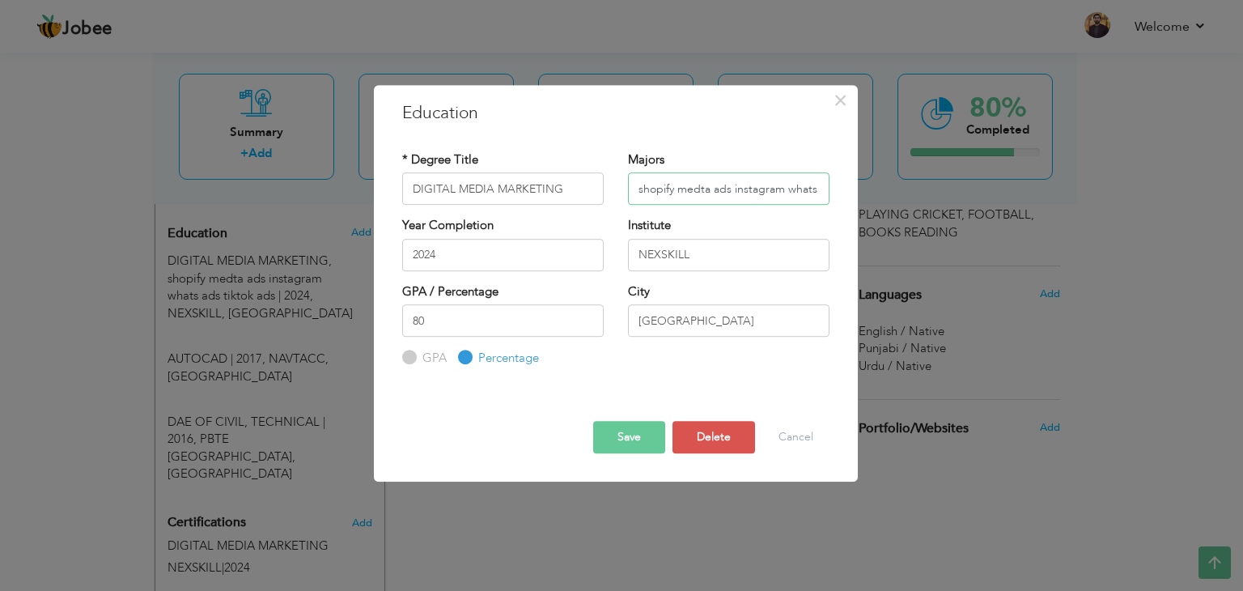
click at [812, 190] on input "shopify medta ads instagram whats ads tiktok ads" at bounding box center [728, 188] width 201 height 32
click at [717, 188] on input "shopify medta ads instagram Whatsapp ads tiktok ads" at bounding box center [728, 188] width 201 height 32
click at [815, 189] on input "Shopify Meta ads Instagram Whatsapp ads tiktok ads" at bounding box center [728, 188] width 201 height 32
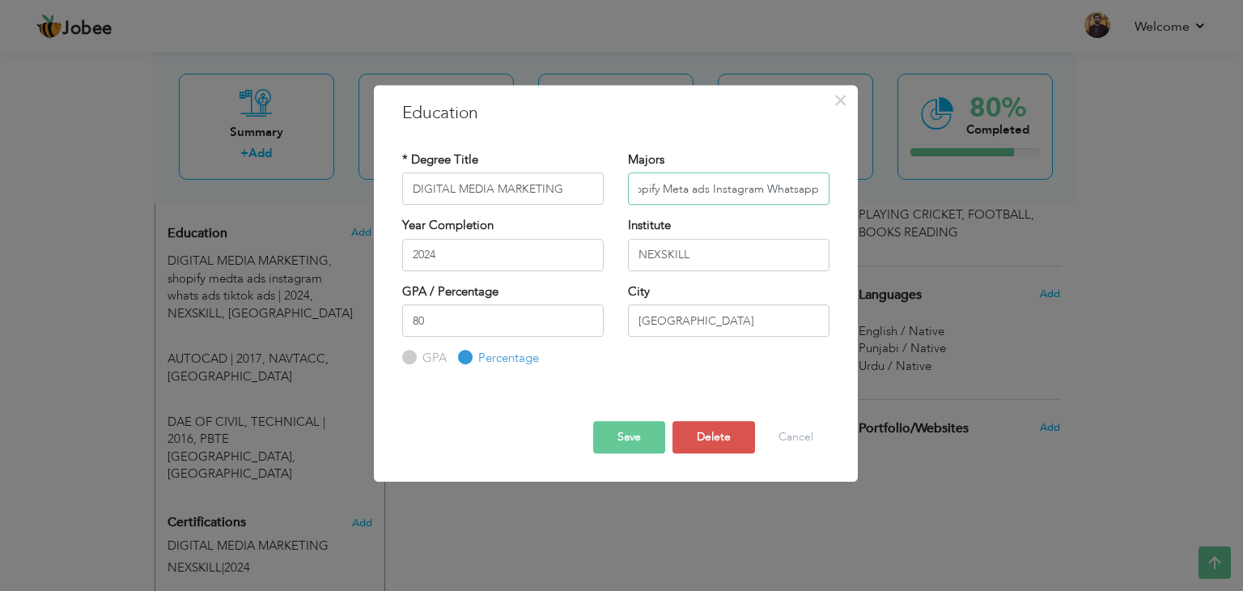
scroll to position [0, 23]
click at [789, 188] on input "Shopify Meta ads Instagram Whatsapp ads tiktok ads" at bounding box center [728, 188] width 201 height 32
type input "Shopify Meta ads Instagram Whats app ads Tiktok ads GOOGLE ADS SEO"
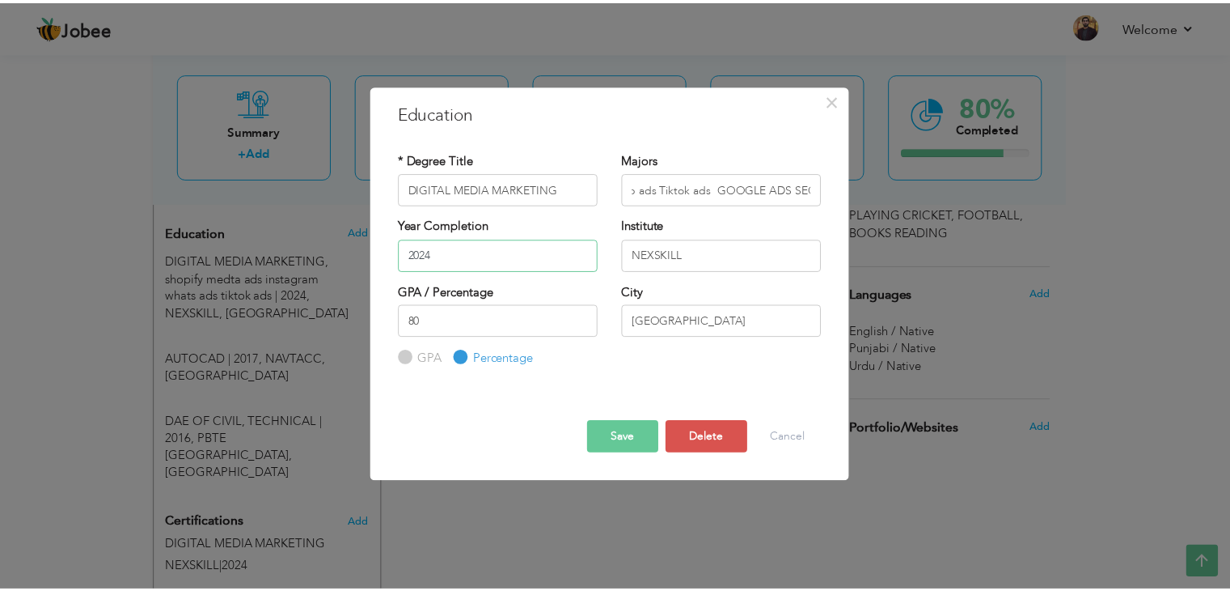
scroll to position [0, 0]
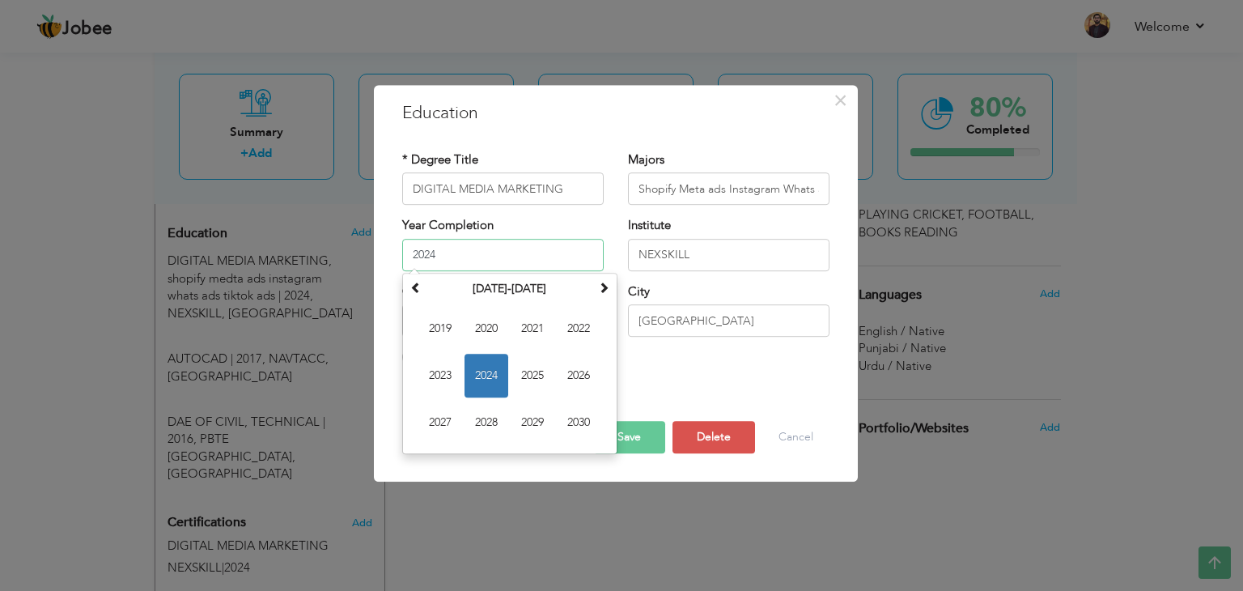
click at [470, 251] on input "2024" at bounding box center [502, 255] width 201 height 32
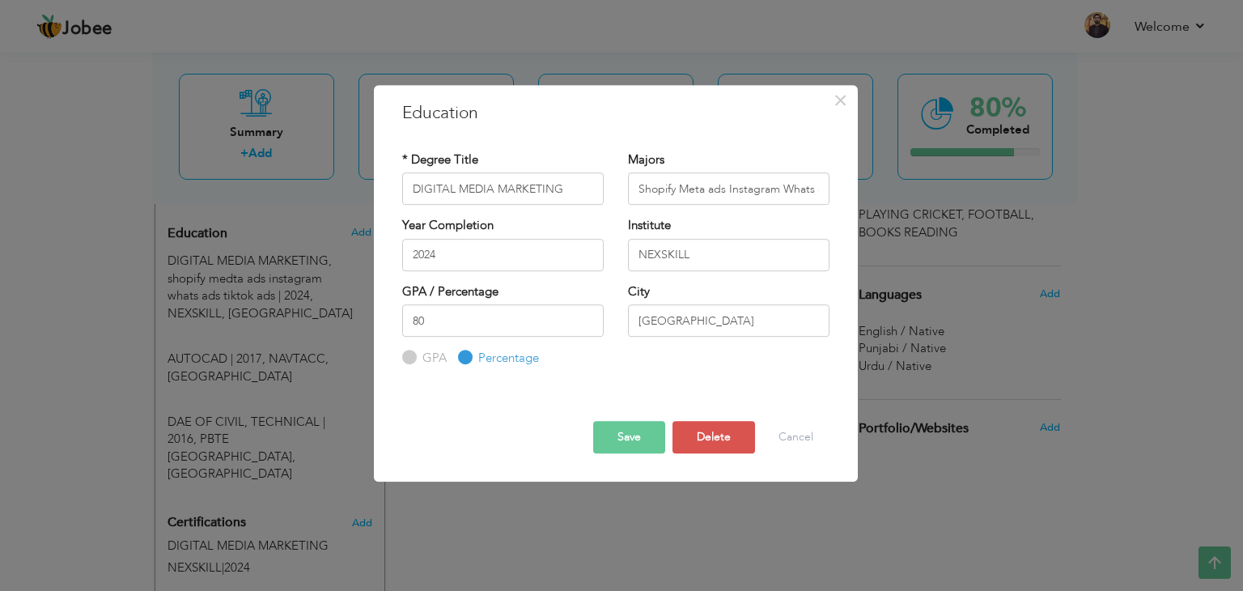
click at [633, 439] on button "Save" at bounding box center [629, 437] width 72 height 32
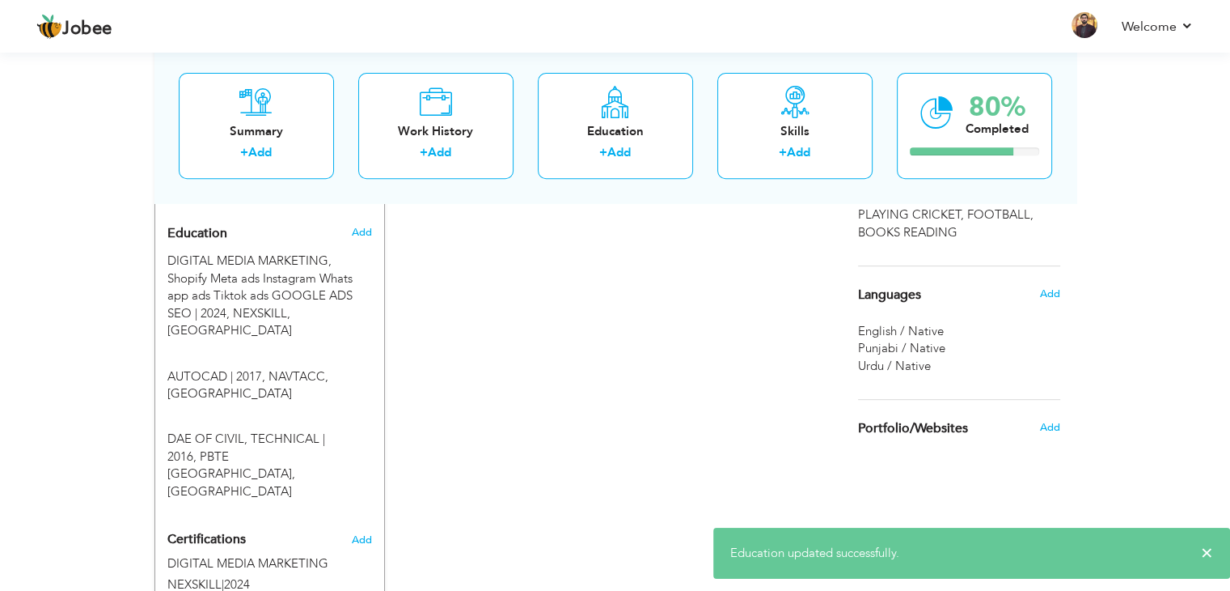
click at [633, 439] on div "CV Import Profile Strength 0% Select an Item from right menu Work History * Job…" at bounding box center [615, 166] width 461 height 1037
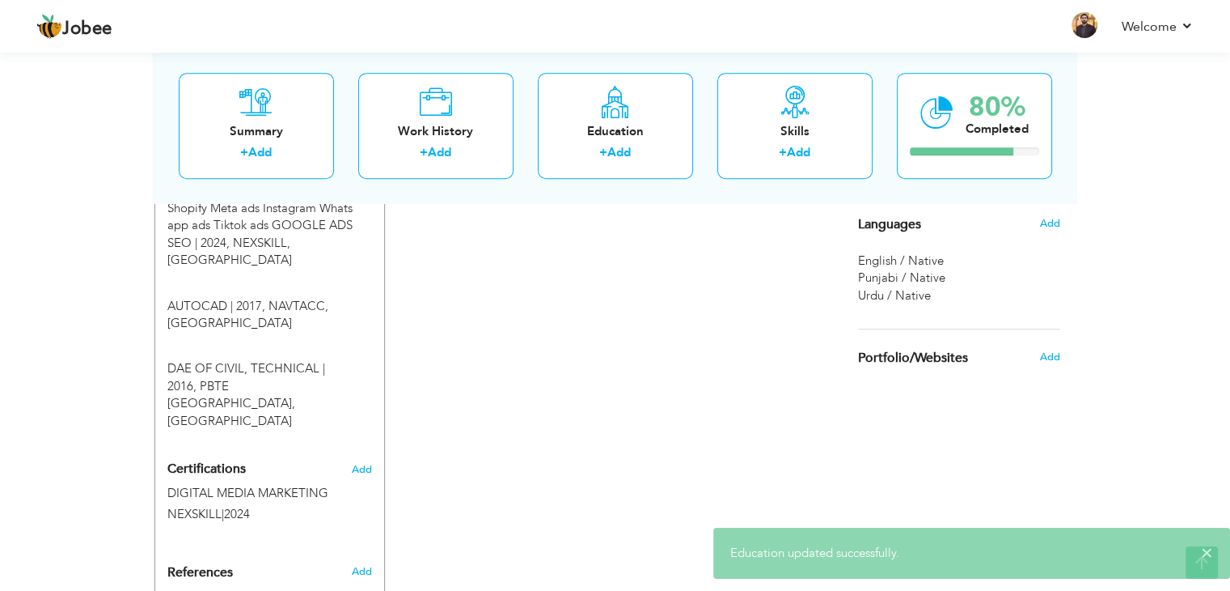
scroll to position [796, 0]
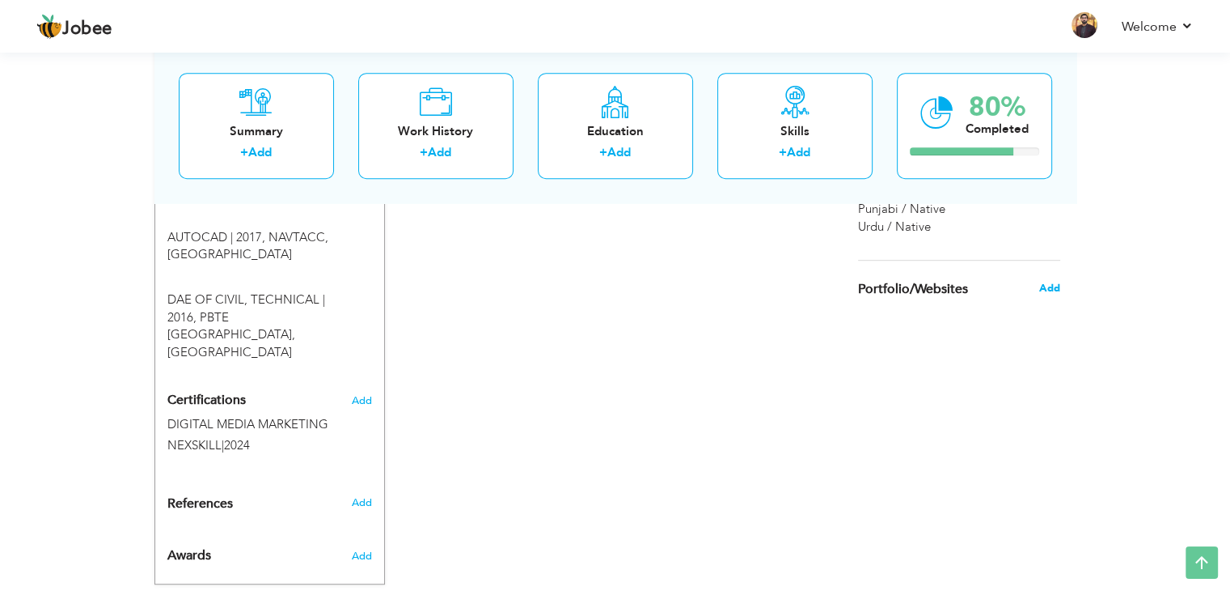
click at [1044, 286] on span "Add" at bounding box center [1049, 288] width 21 height 15
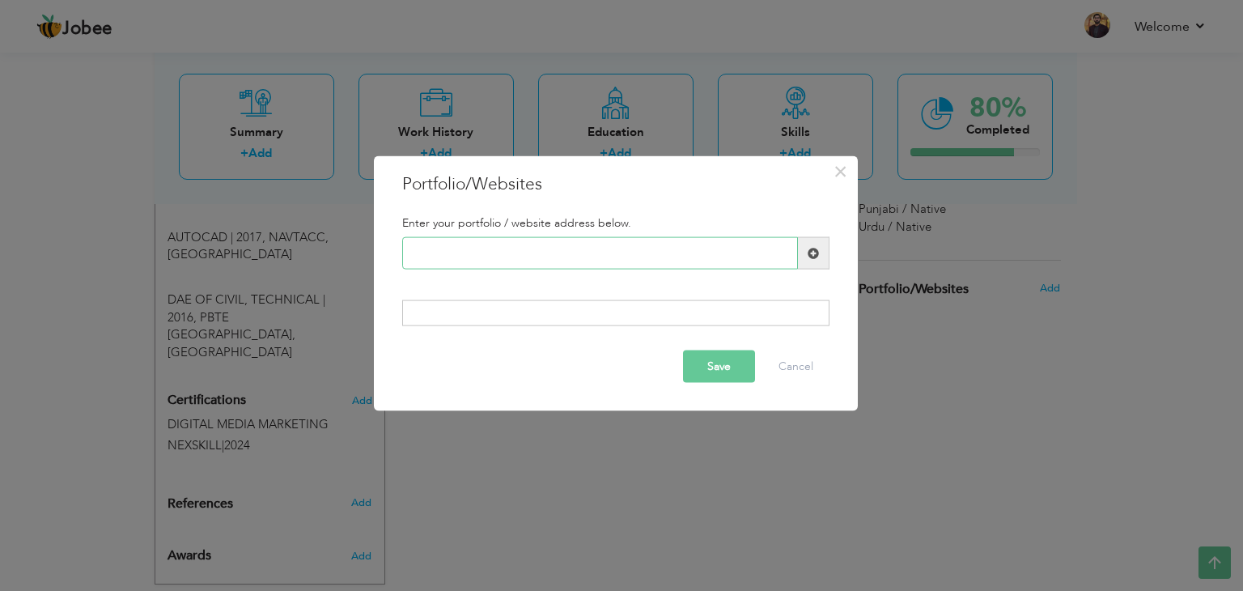
click at [650, 266] on input "text" at bounding box center [600, 253] width 396 height 32
click at [809, 250] on span at bounding box center [812, 252] width 11 height 11
click at [614, 321] on div at bounding box center [615, 312] width 427 height 26
click at [605, 311] on div at bounding box center [615, 312] width 427 height 26
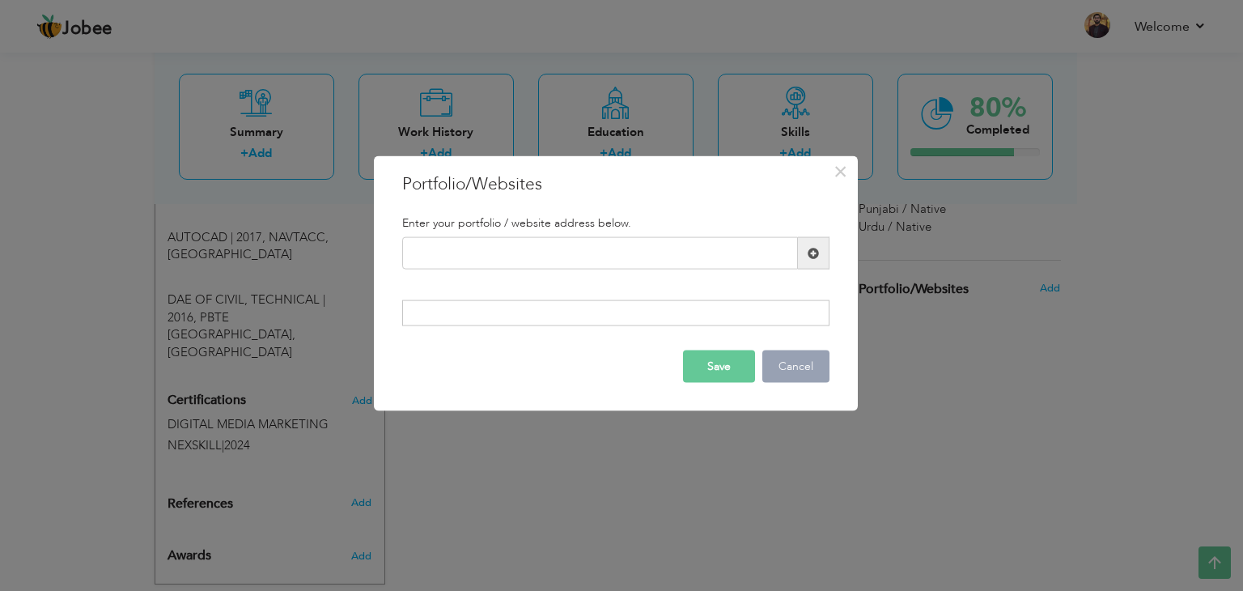
click at [791, 352] on button "Cancel" at bounding box center [795, 365] width 67 height 32
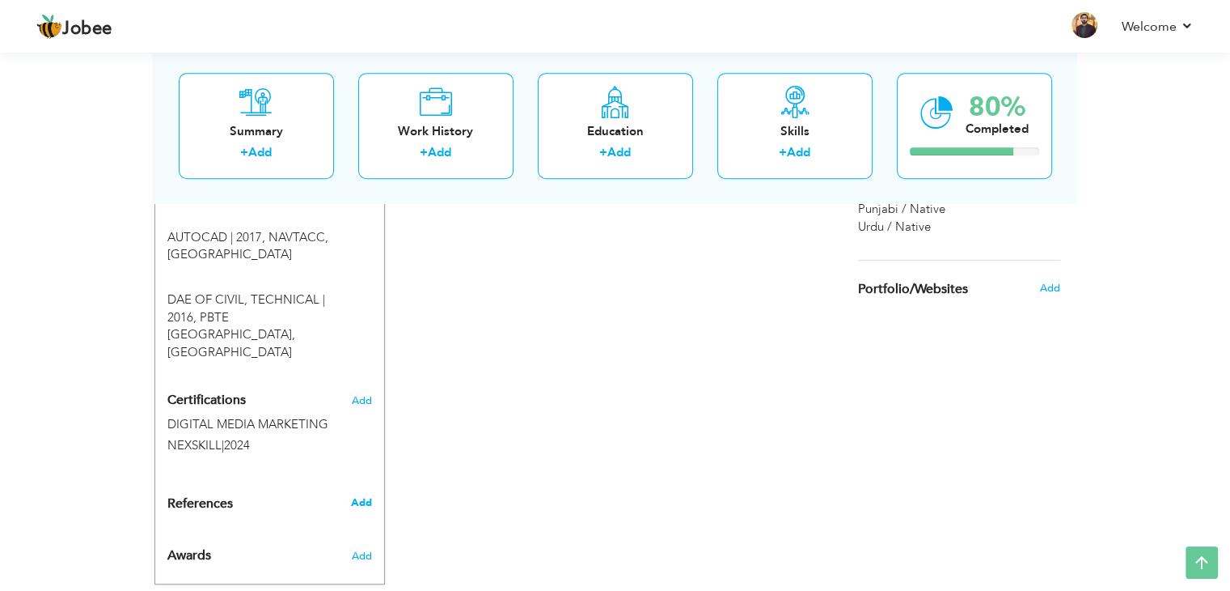
click at [354, 495] on span "Add" at bounding box center [360, 502] width 21 height 15
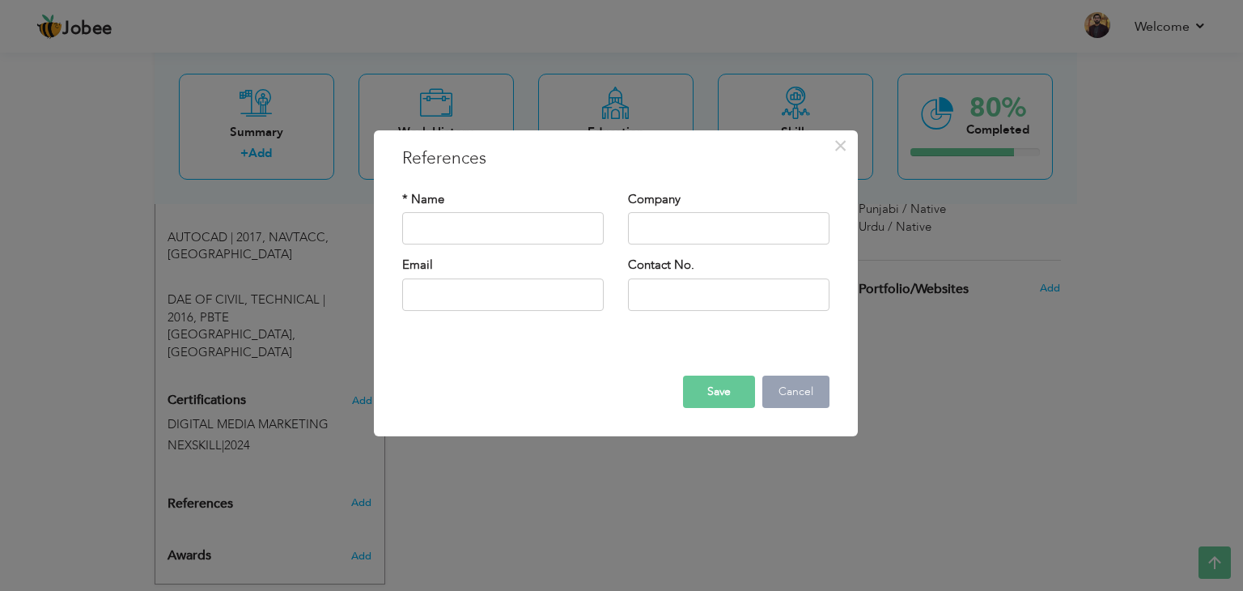
click at [806, 395] on button "Cancel" at bounding box center [795, 391] width 67 height 32
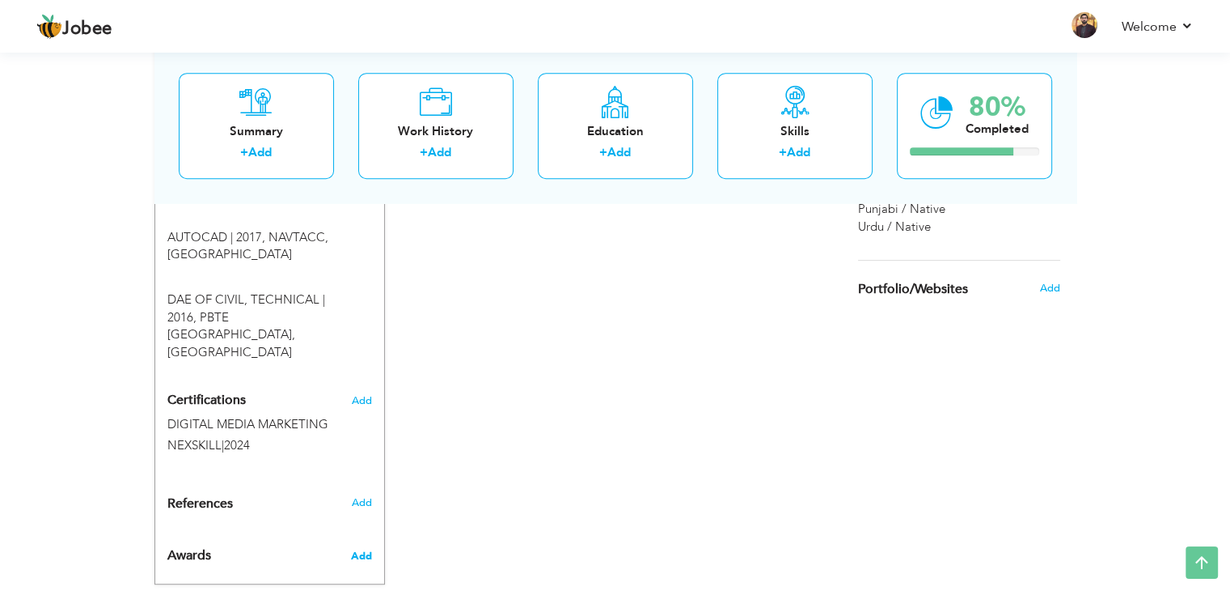
click at [366, 548] on span "Add" at bounding box center [360, 555] width 21 height 15
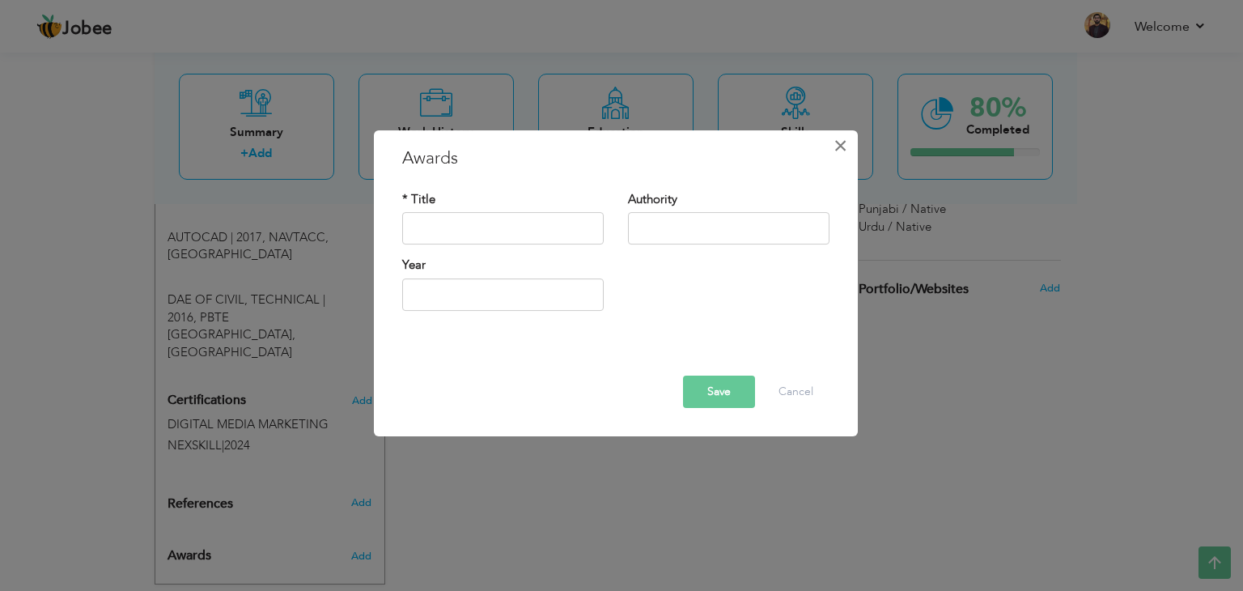
click at [848, 149] on button "×" at bounding box center [841, 146] width 26 height 26
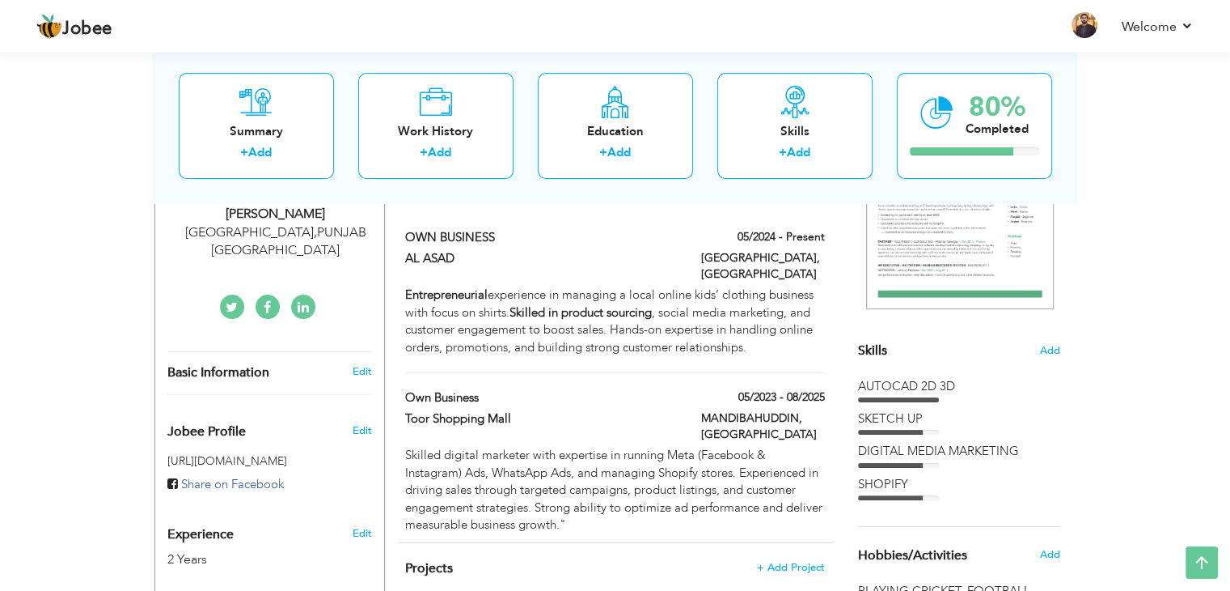
scroll to position [280, 0]
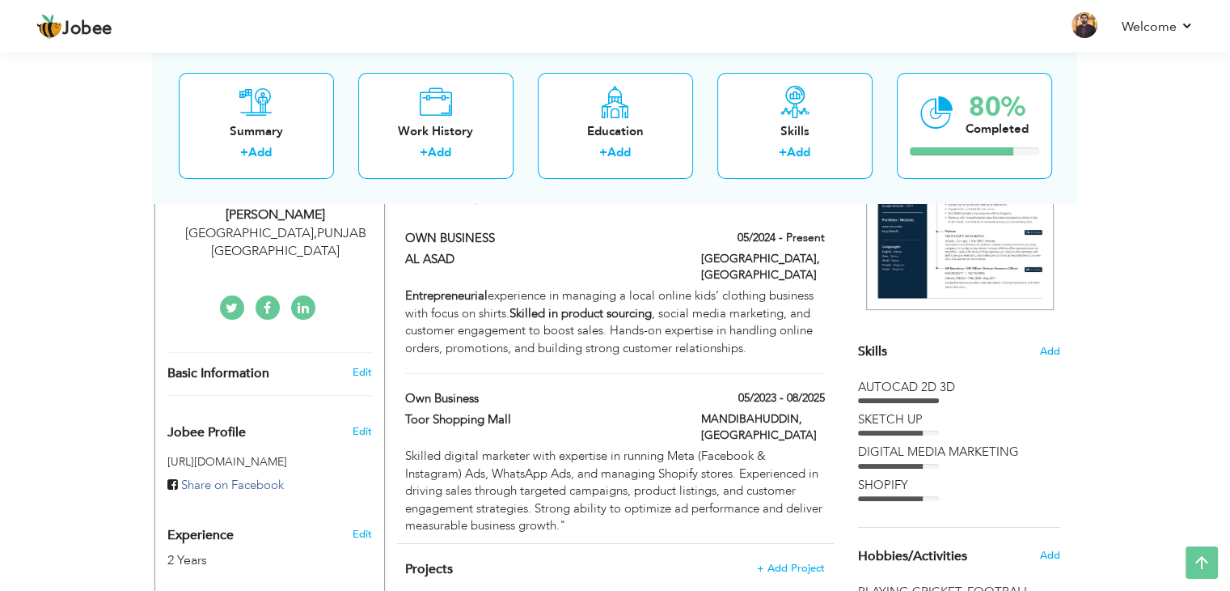
click at [946, 387] on div "AUTOCAD 2D 3D" at bounding box center [959, 387] width 202 height 17
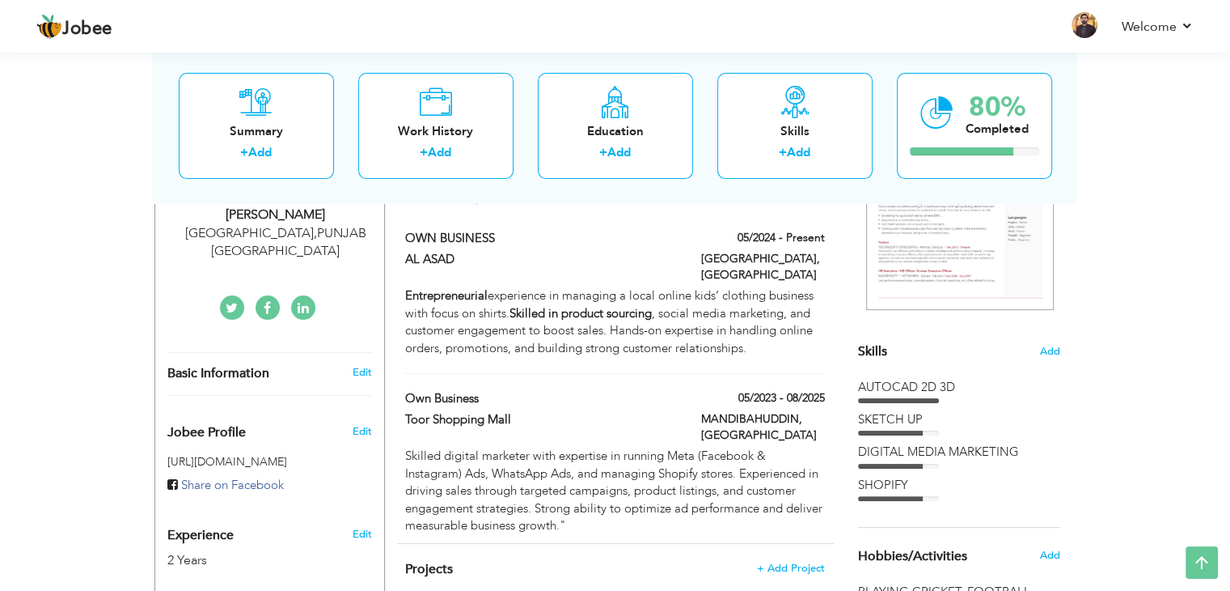
click at [874, 349] on span "Skills" at bounding box center [872, 351] width 29 height 18
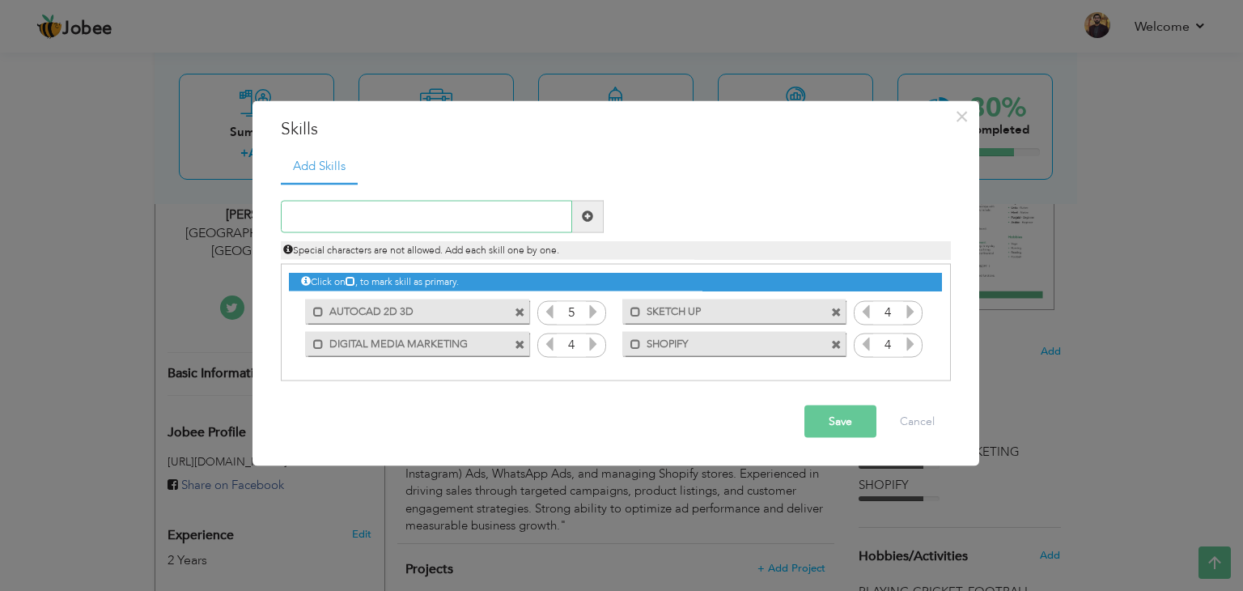
click at [433, 221] on input "text" at bounding box center [426, 216] width 291 height 32
type input "GOOGLE ADS"
click at [588, 225] on span at bounding box center [588, 216] width 32 height 32
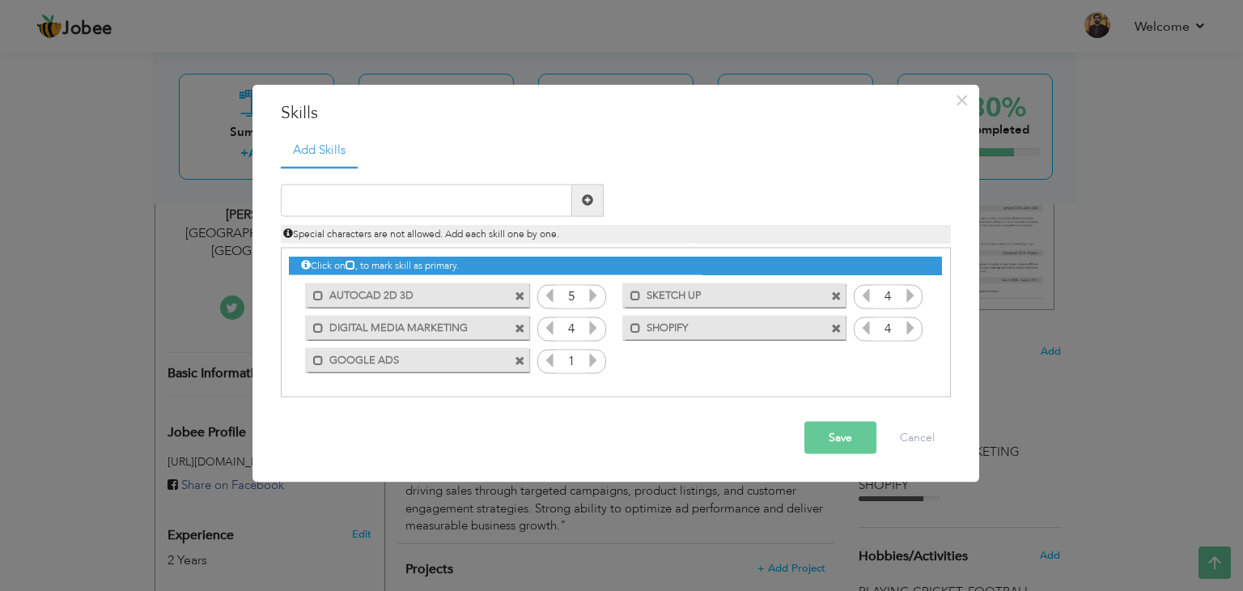
click at [591, 361] on icon at bounding box center [593, 359] width 15 height 15
click at [467, 192] on input "text" at bounding box center [426, 200] width 291 height 32
type input "META ADS"
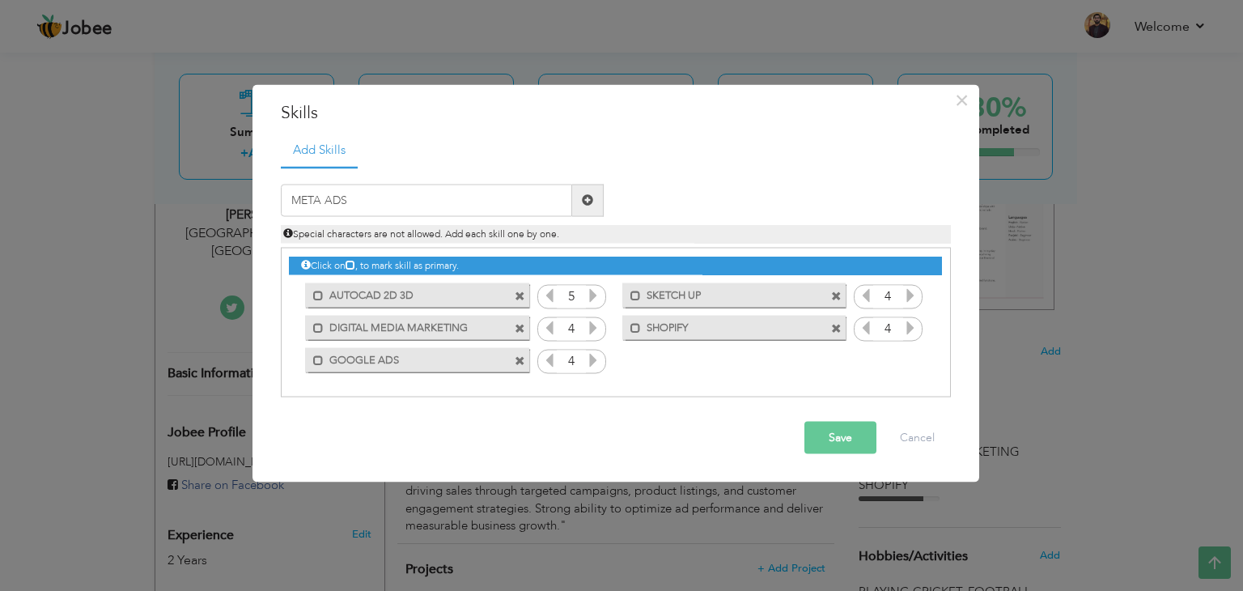
click at [590, 207] on span at bounding box center [588, 200] width 32 height 32
click at [909, 359] on icon at bounding box center [910, 359] width 15 height 15
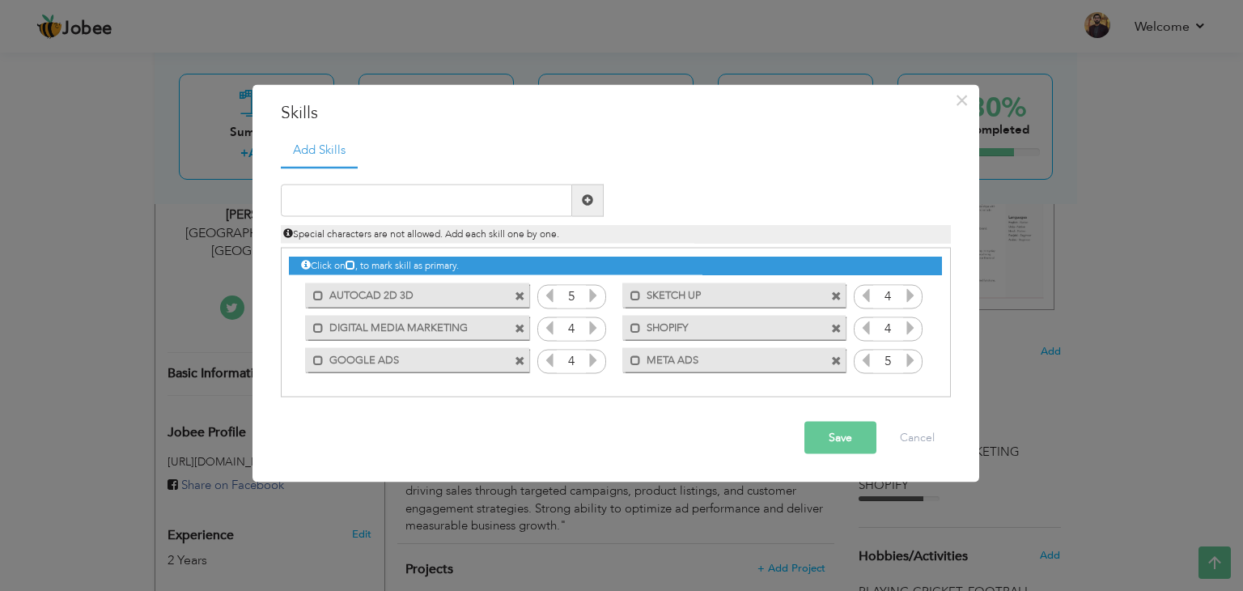
click at [909, 359] on icon at bounding box center [910, 359] width 15 height 15
click at [522, 206] on input "text" at bounding box center [426, 200] width 291 height 32
type input "TIKTOK ADS"
click at [582, 197] on span at bounding box center [587, 199] width 11 height 11
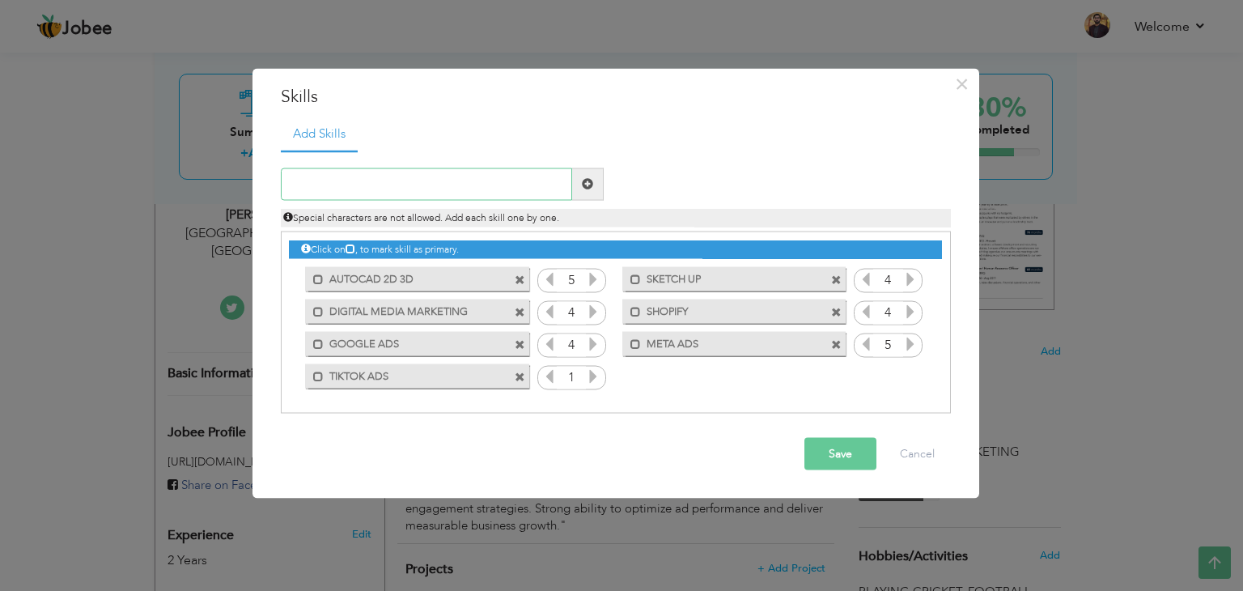
click at [458, 183] on input "text" at bounding box center [426, 183] width 291 height 32
click at [354, 179] on input "WHATS AAPADS" at bounding box center [426, 183] width 291 height 32
type input "WHATS APP ADS"
click at [584, 195] on span at bounding box center [588, 183] width 32 height 32
click at [912, 385] on span at bounding box center [910, 377] width 15 height 21
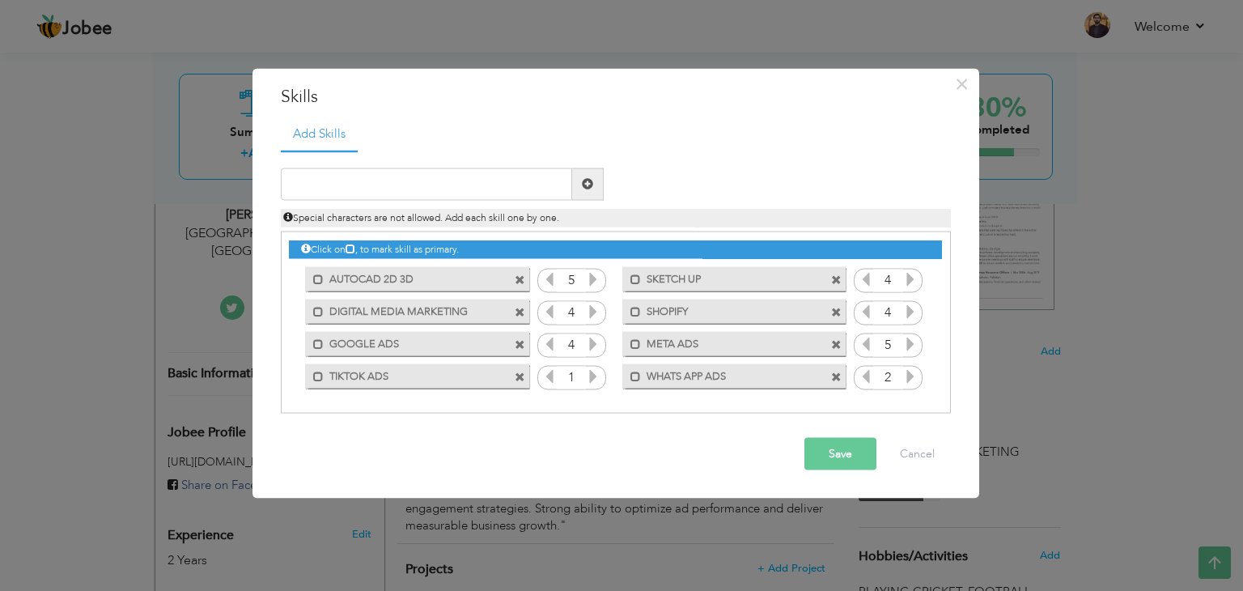
click at [912, 385] on span at bounding box center [910, 377] width 15 height 21
click at [586, 379] on icon at bounding box center [593, 375] width 15 height 15
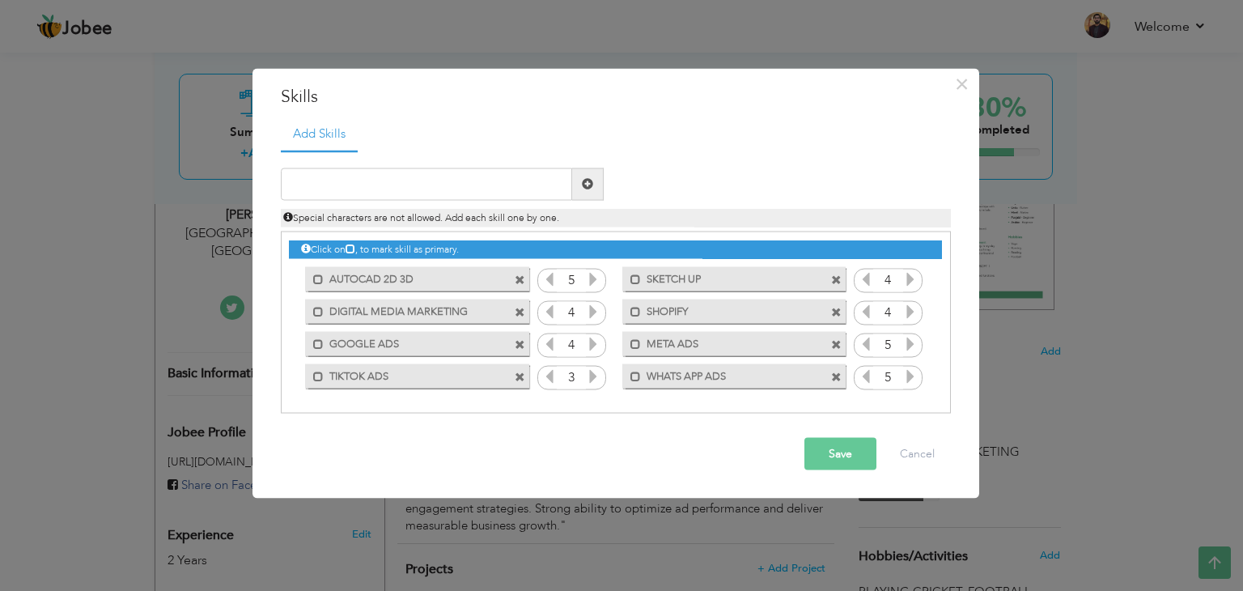
click at [586, 379] on icon at bounding box center [593, 375] width 15 height 15
click at [851, 463] on button "Save" at bounding box center [840, 453] width 72 height 32
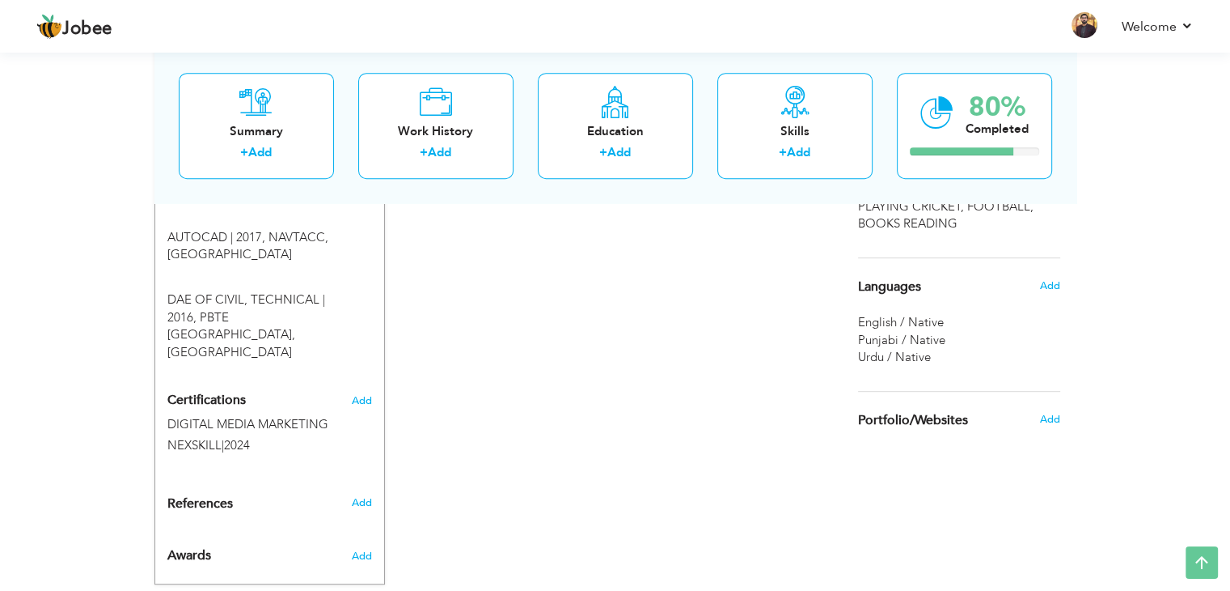
scroll to position [0, 0]
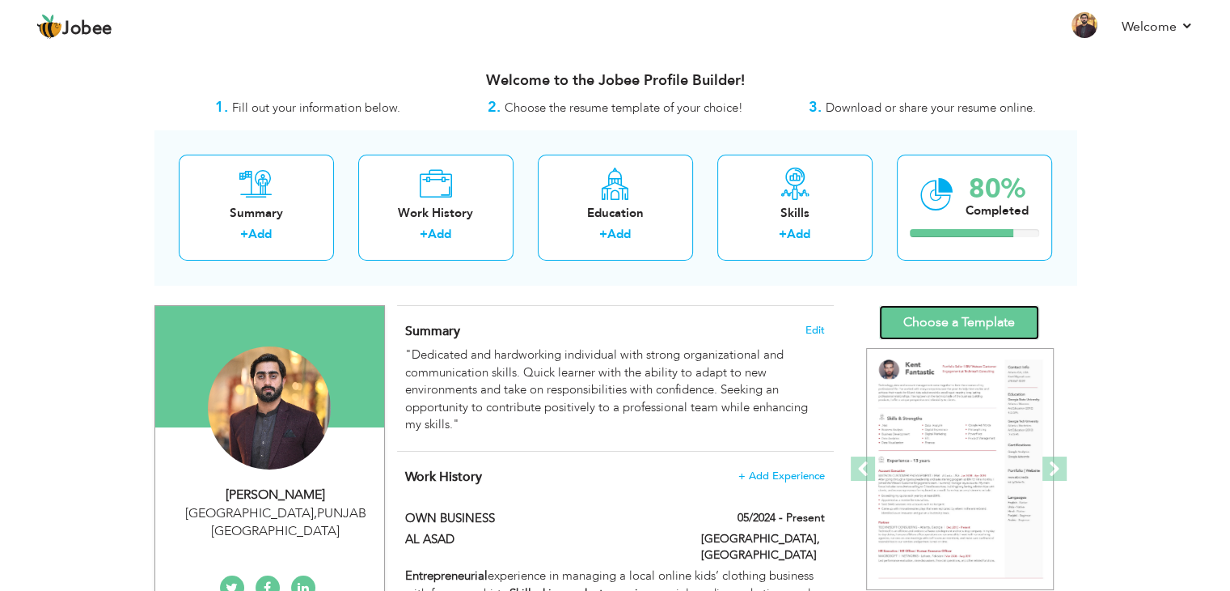
click at [932, 314] on link "Choose a Template" at bounding box center [959, 322] width 160 height 35
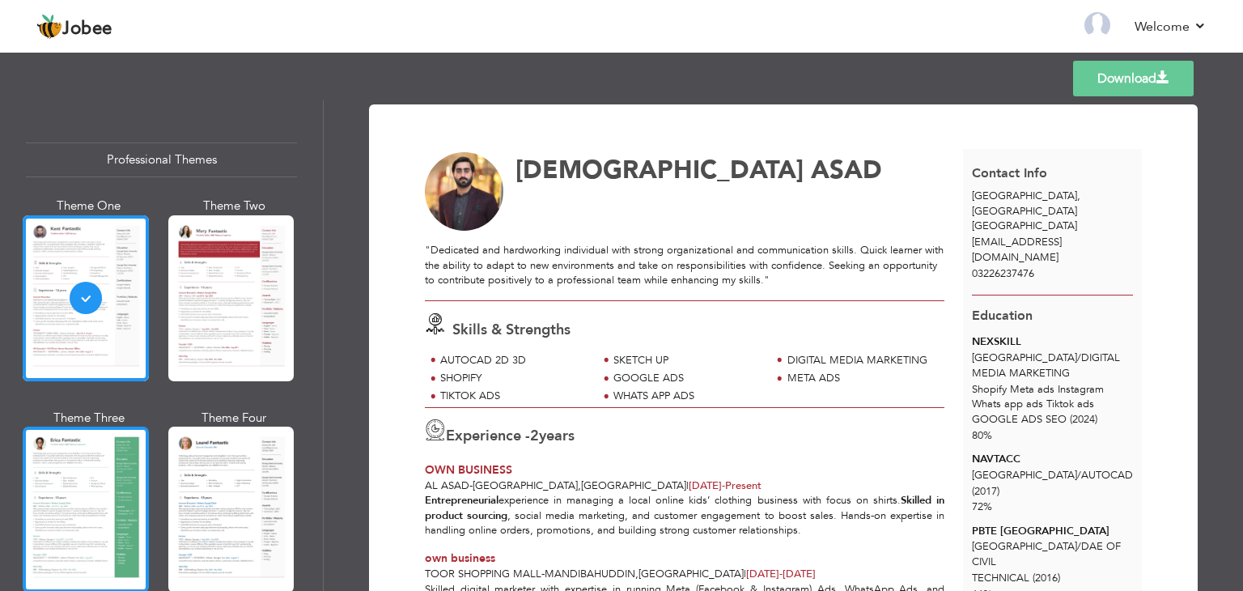
click at [123, 438] on div at bounding box center [86, 509] width 126 height 166
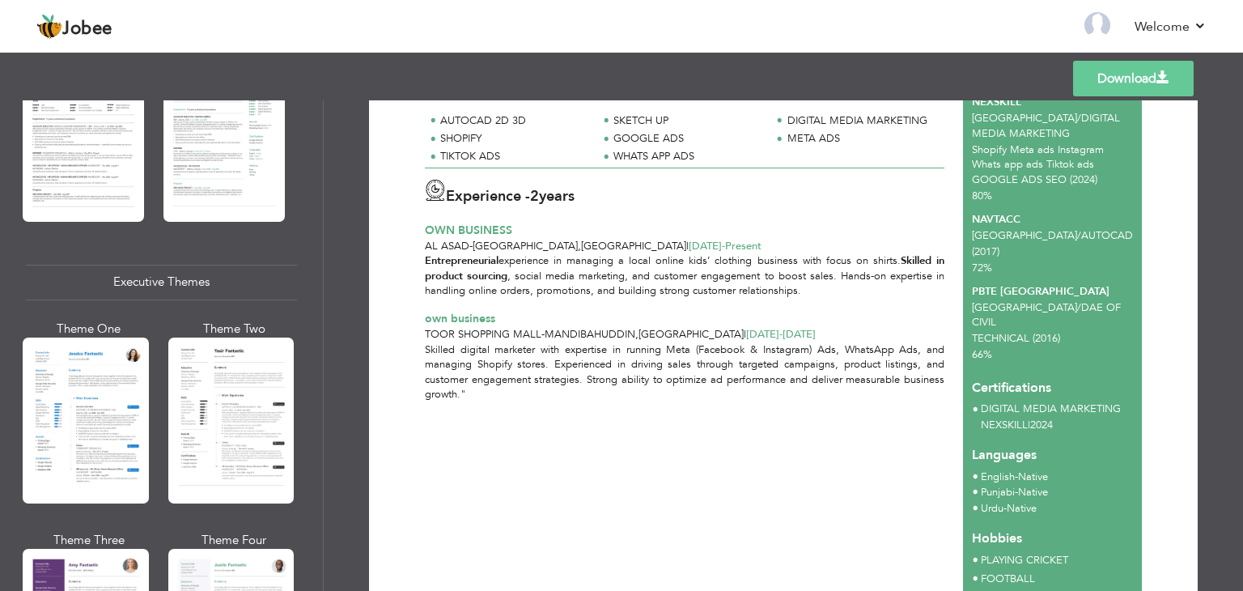
scroll to position [1070, 0]
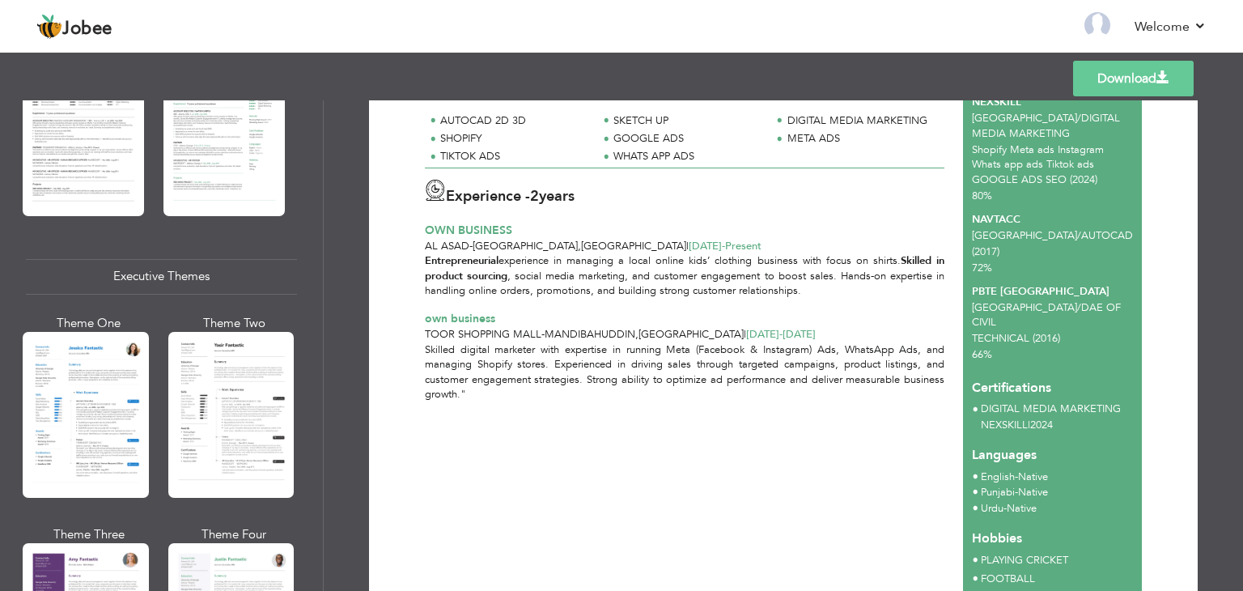
click at [1136, 80] on link "Download" at bounding box center [1133, 79] width 121 height 36
